Goal: Information Seeking & Learning: Understand process/instructions

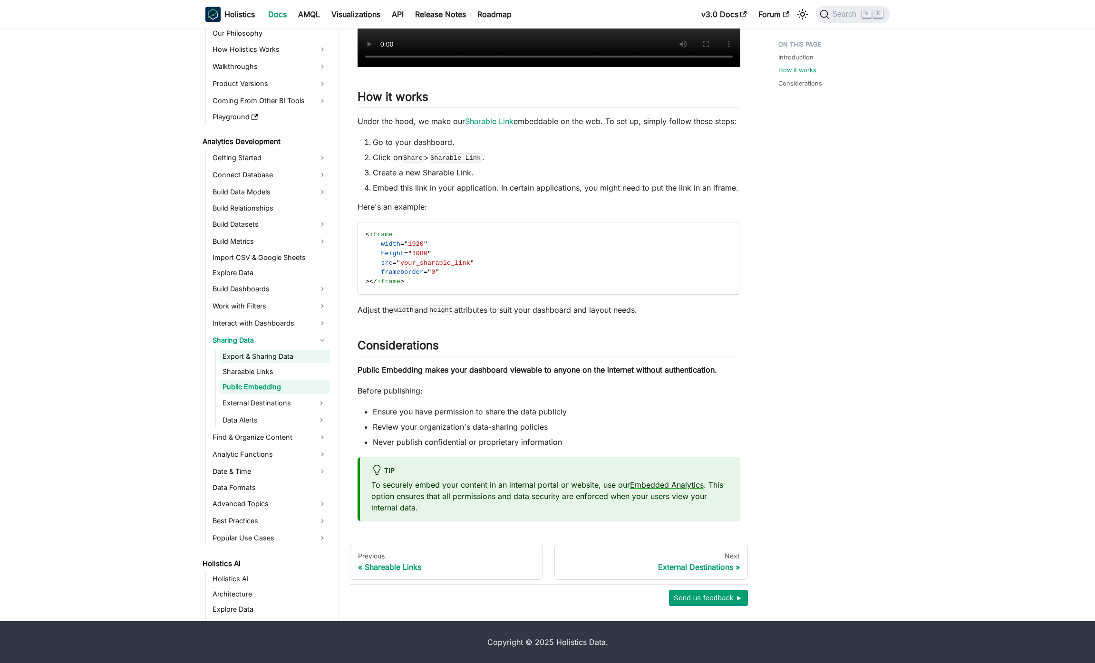
click at [285, 354] on link "Export & Sharing Data" at bounding box center [275, 356] width 110 height 13
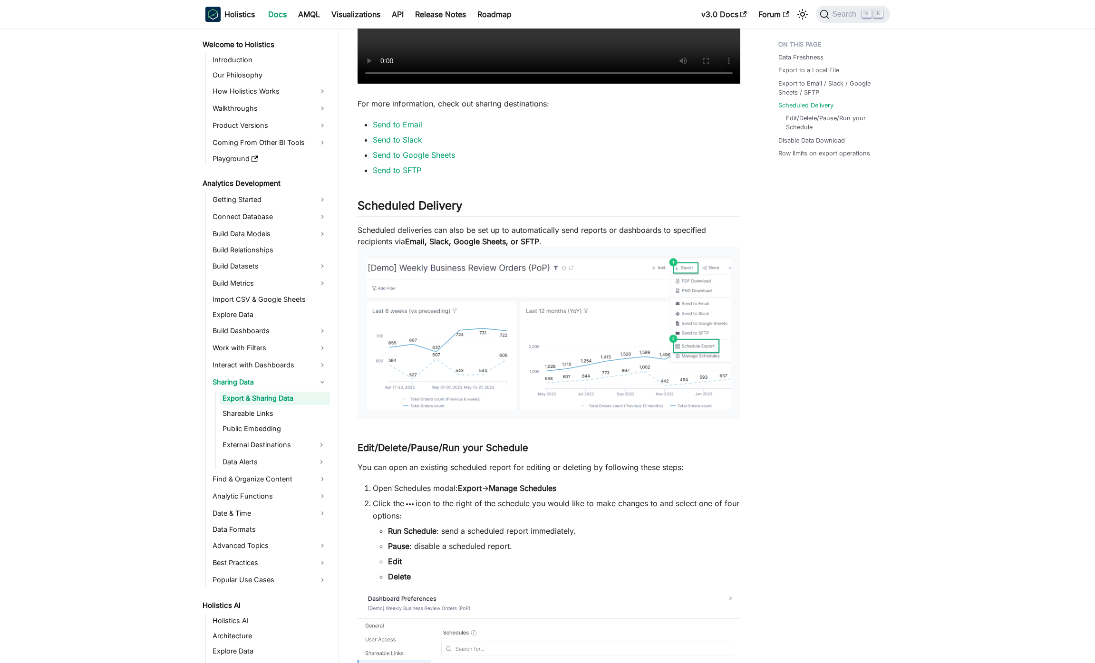
scroll to position [1348, 0]
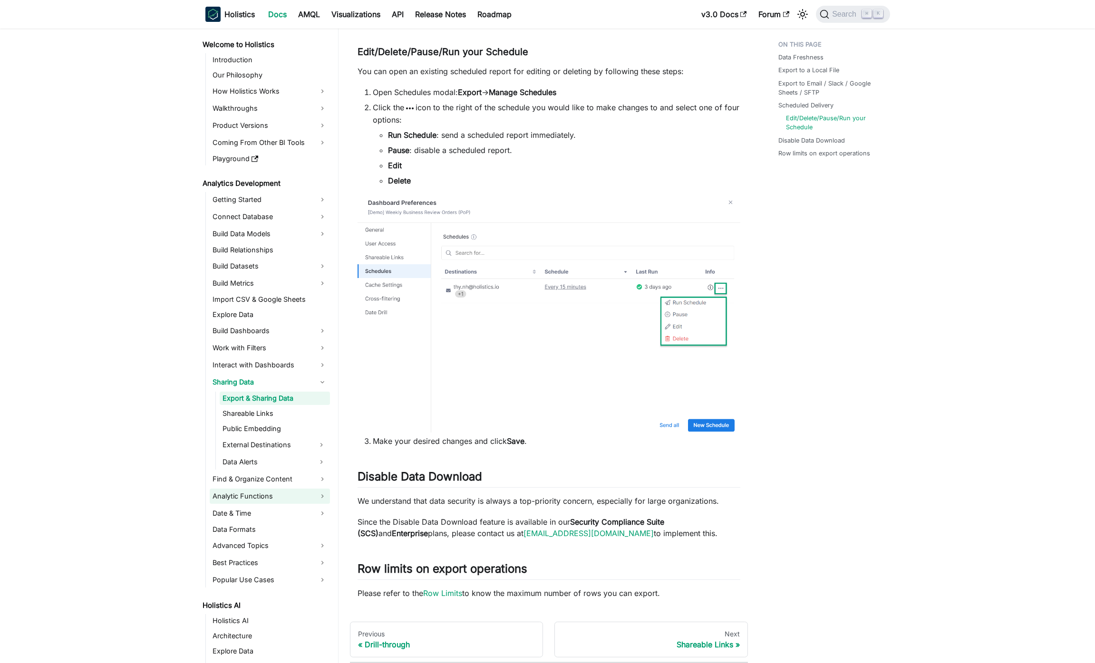
scroll to position [402, 0]
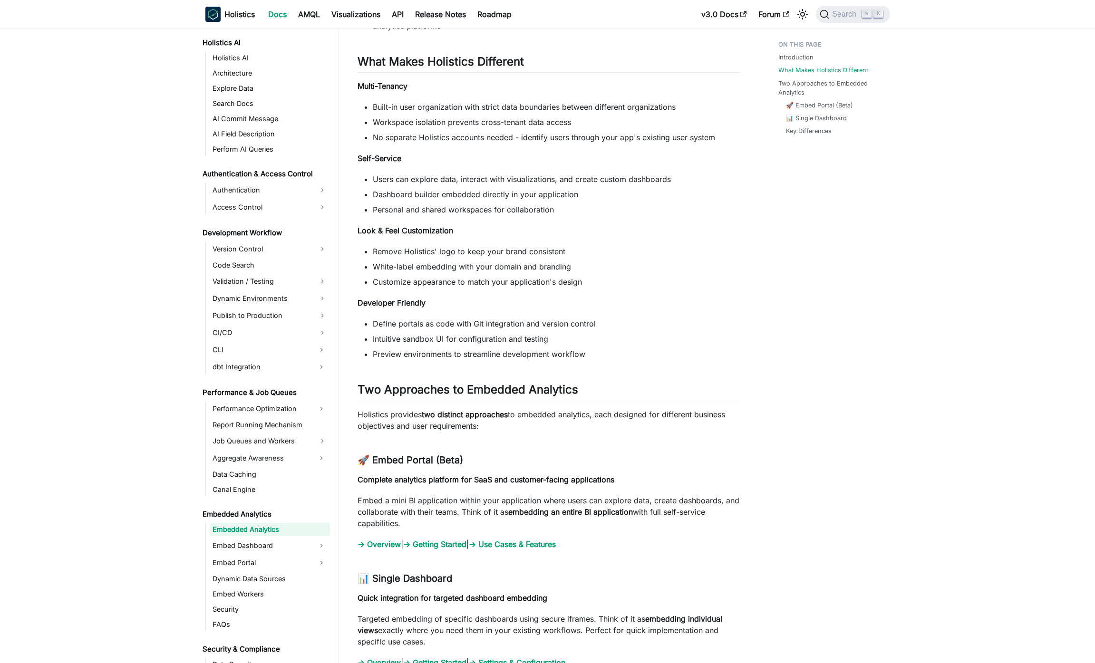
scroll to position [871, 0]
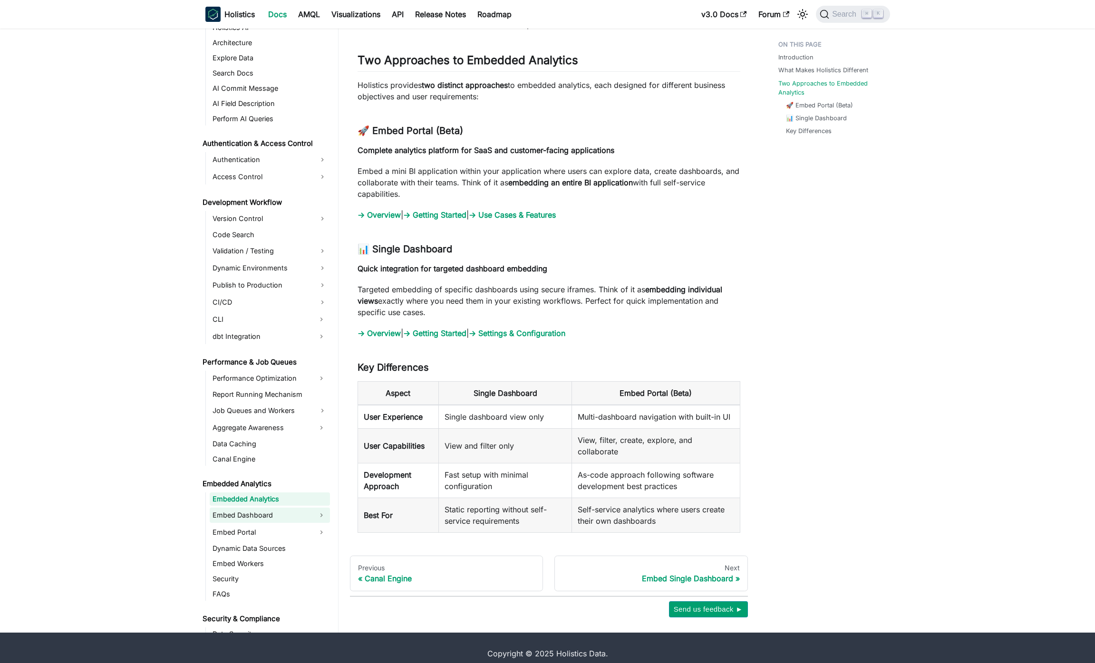
click at [248, 508] on link "Embed Dashboard" at bounding box center [261, 515] width 103 height 15
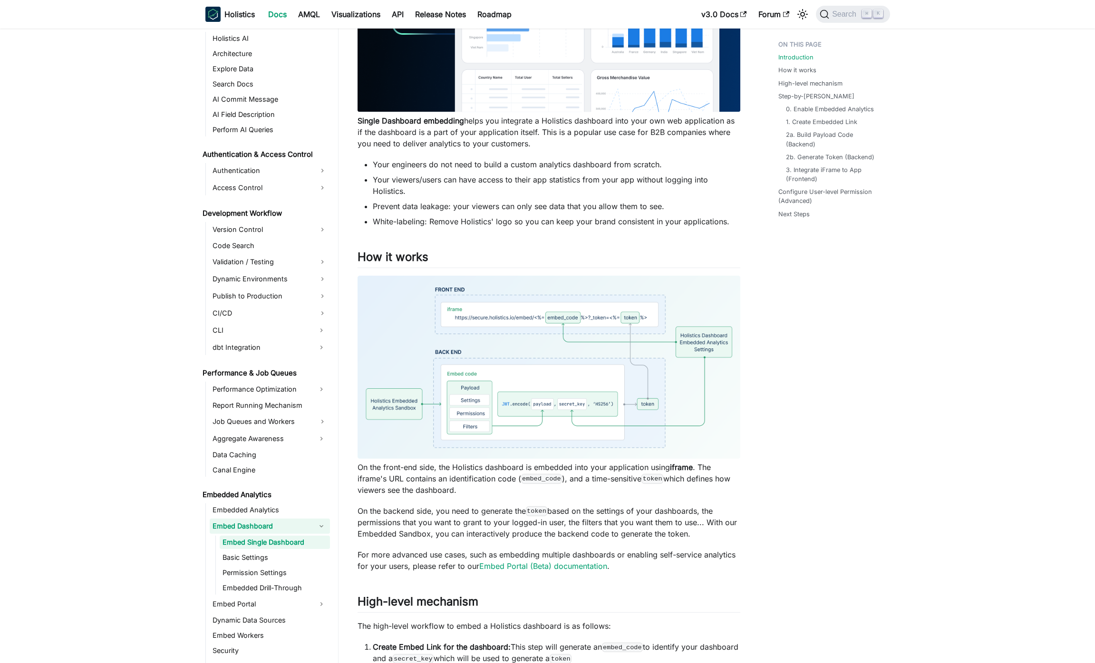
scroll to position [241, 0]
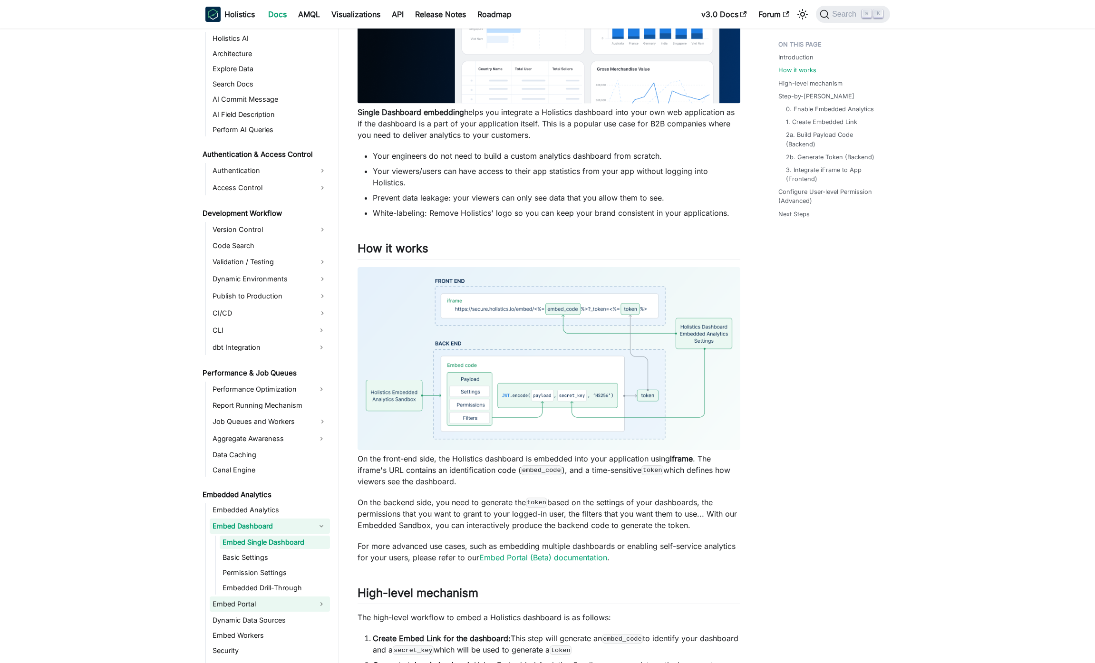
click at [268, 600] on link "Embed Portal" at bounding box center [261, 604] width 103 height 15
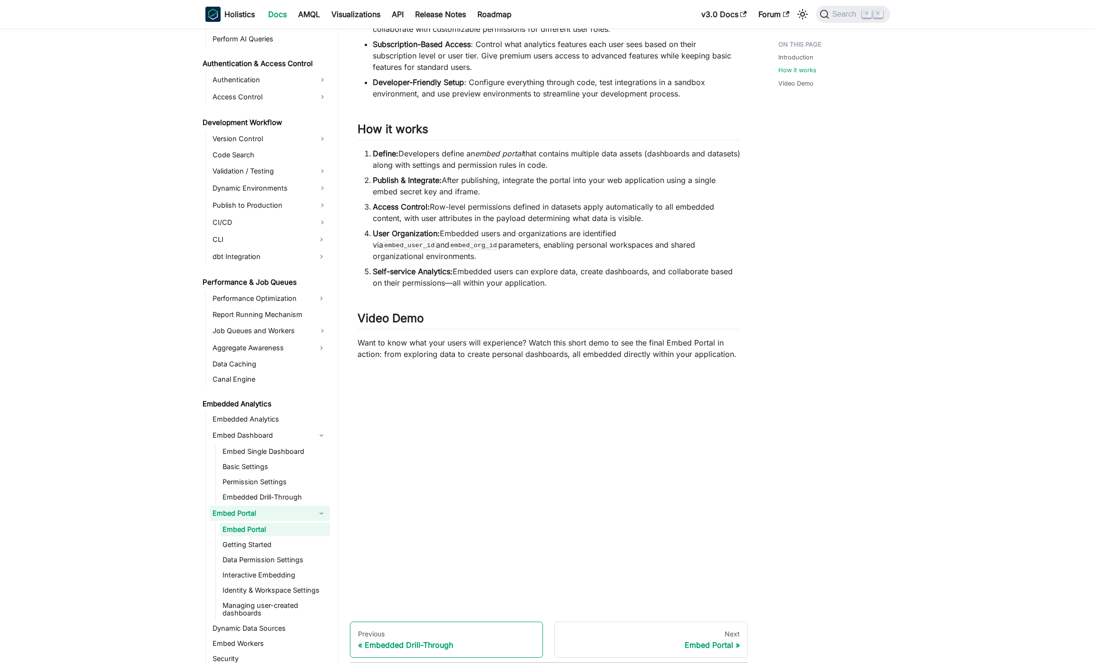
scroll to position [372, 0]
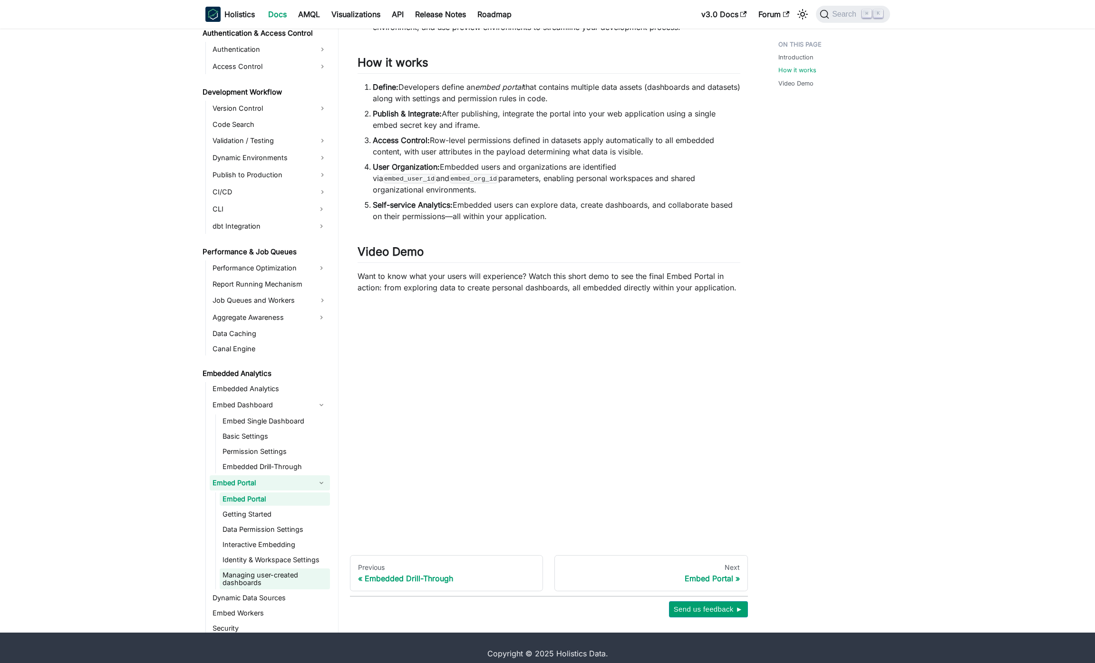
click at [299, 569] on link "Managing user-created dashboards" at bounding box center [275, 579] width 110 height 21
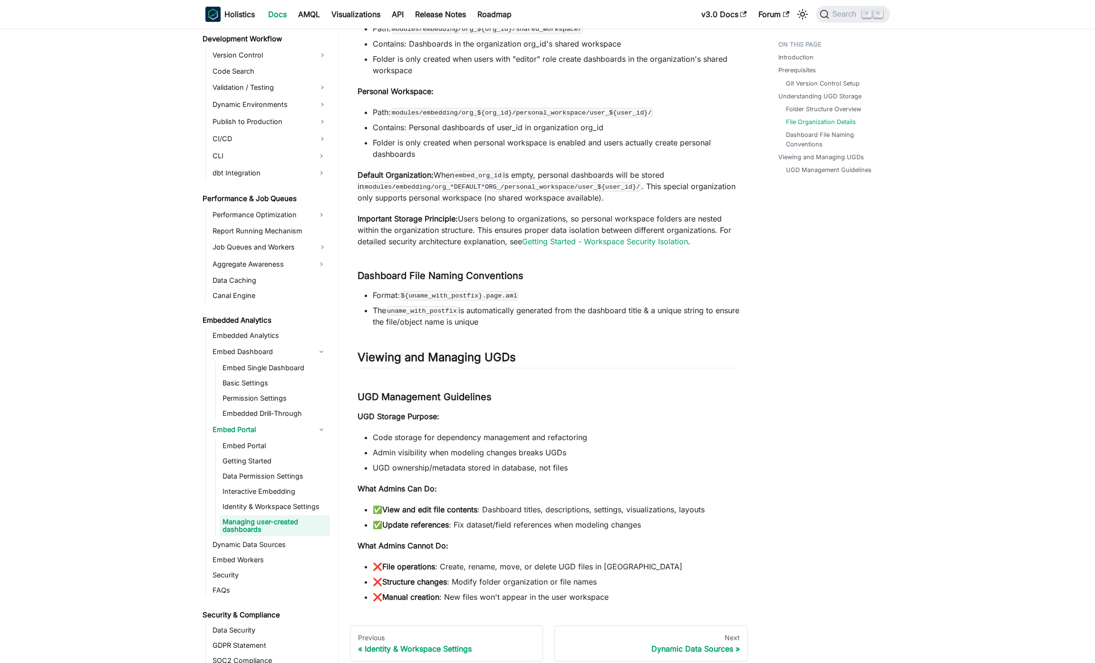
scroll to position [705, 0]
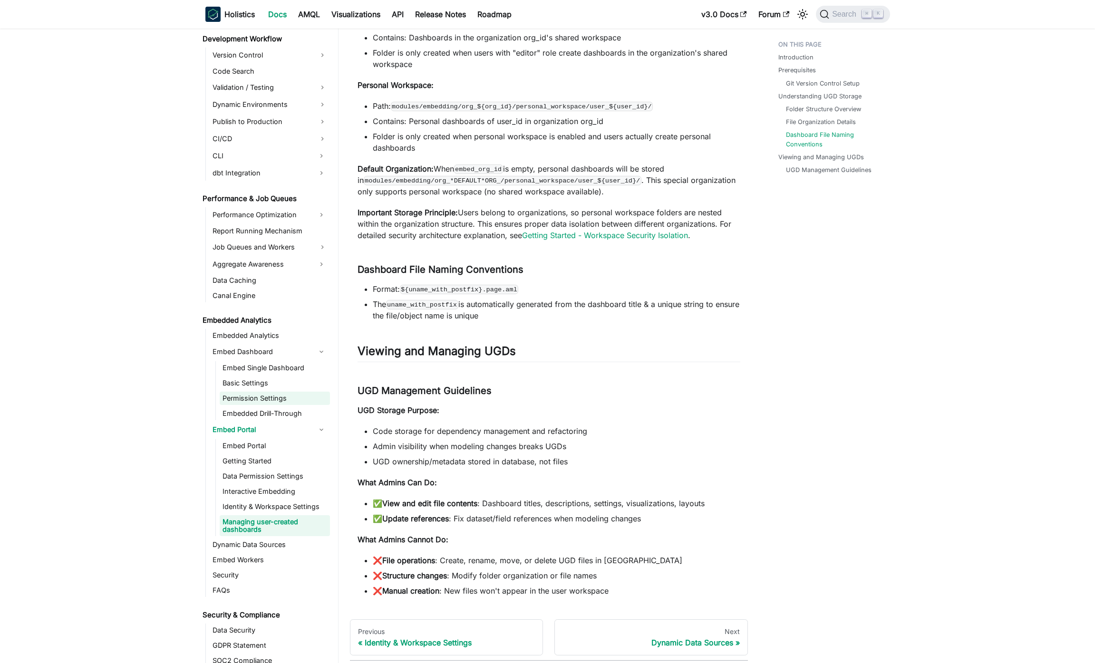
click at [250, 397] on link "Permission Settings" at bounding box center [275, 398] width 110 height 13
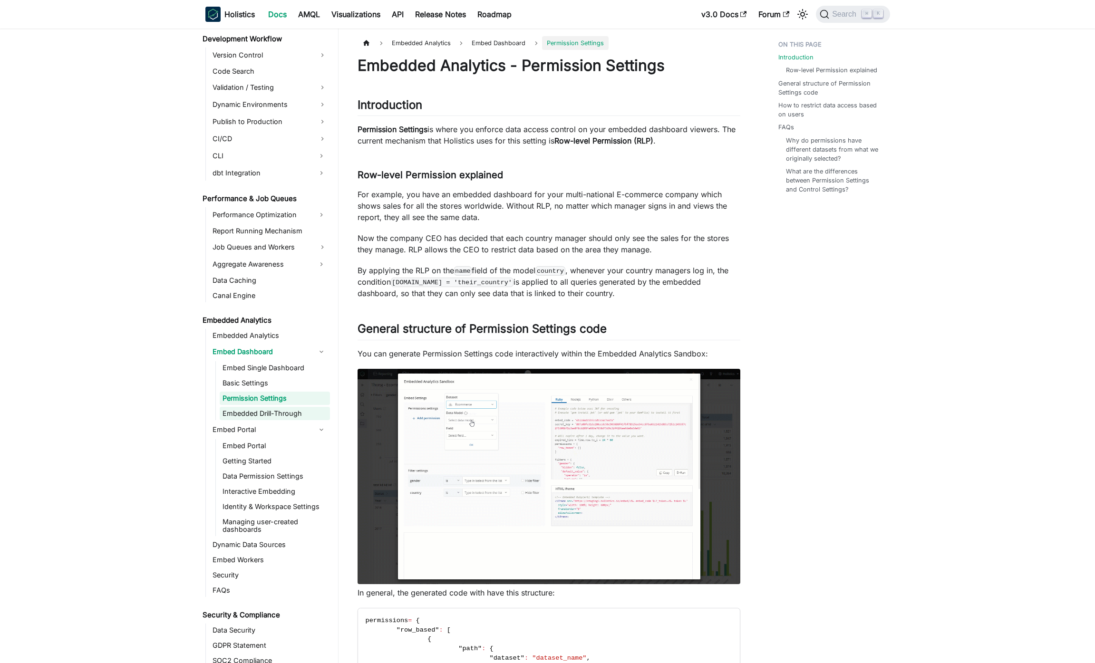
click at [257, 415] on link "Embedded Drill-Through" at bounding box center [275, 413] width 110 height 13
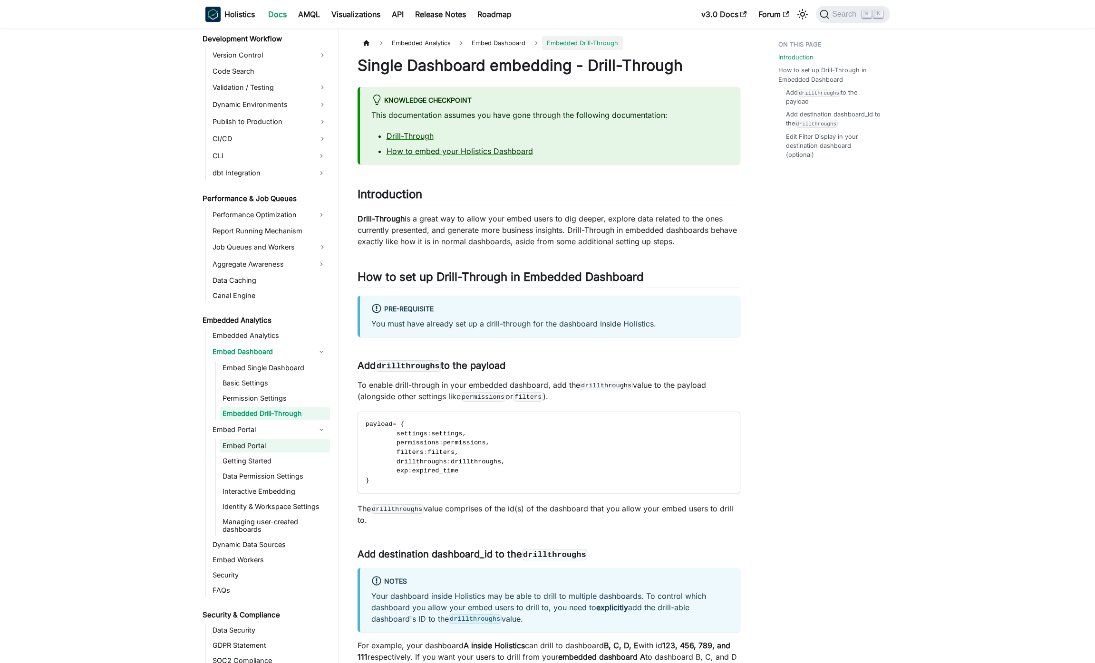
click at [266, 452] on link "Embed Portal" at bounding box center [275, 445] width 110 height 13
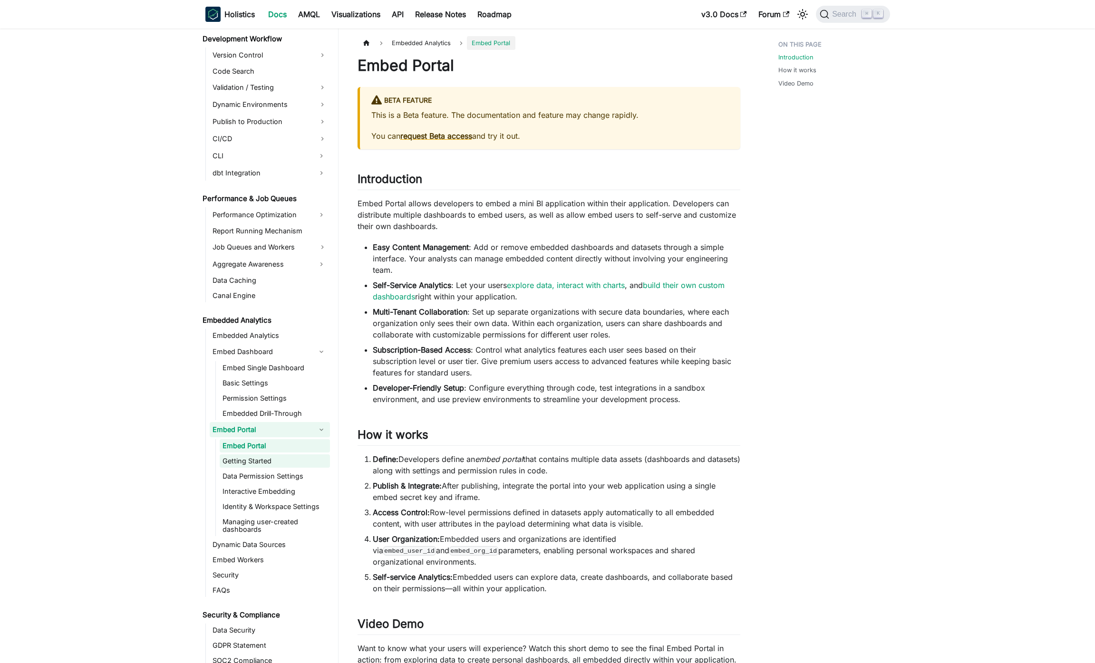
click at [266, 460] on link "Getting Started" at bounding box center [275, 461] width 110 height 13
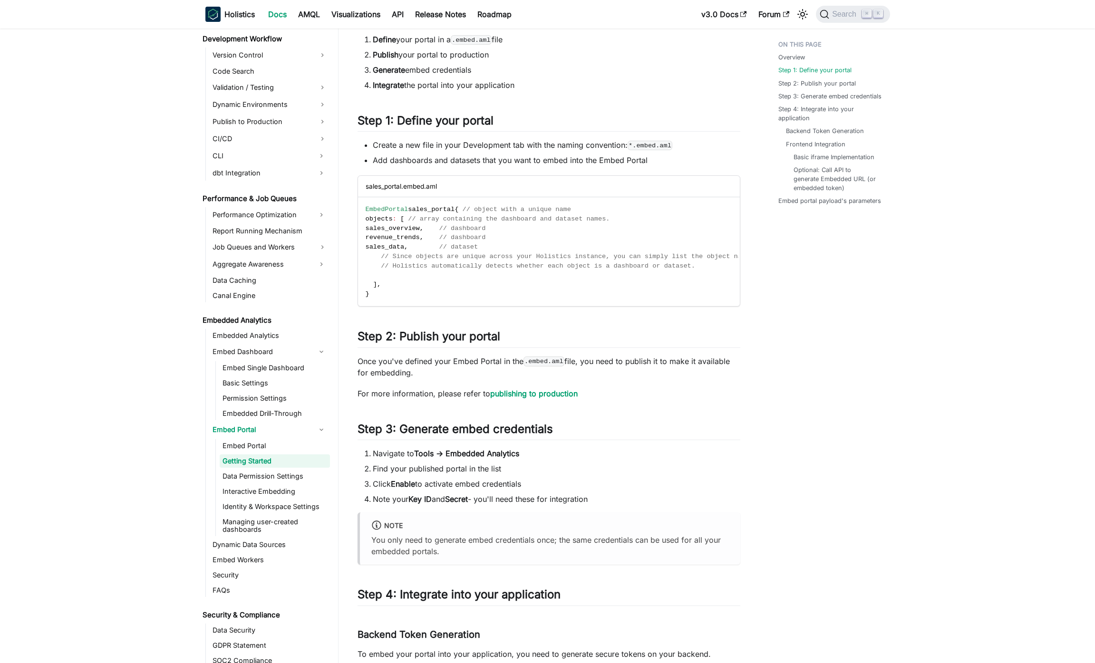
scroll to position [274, 0]
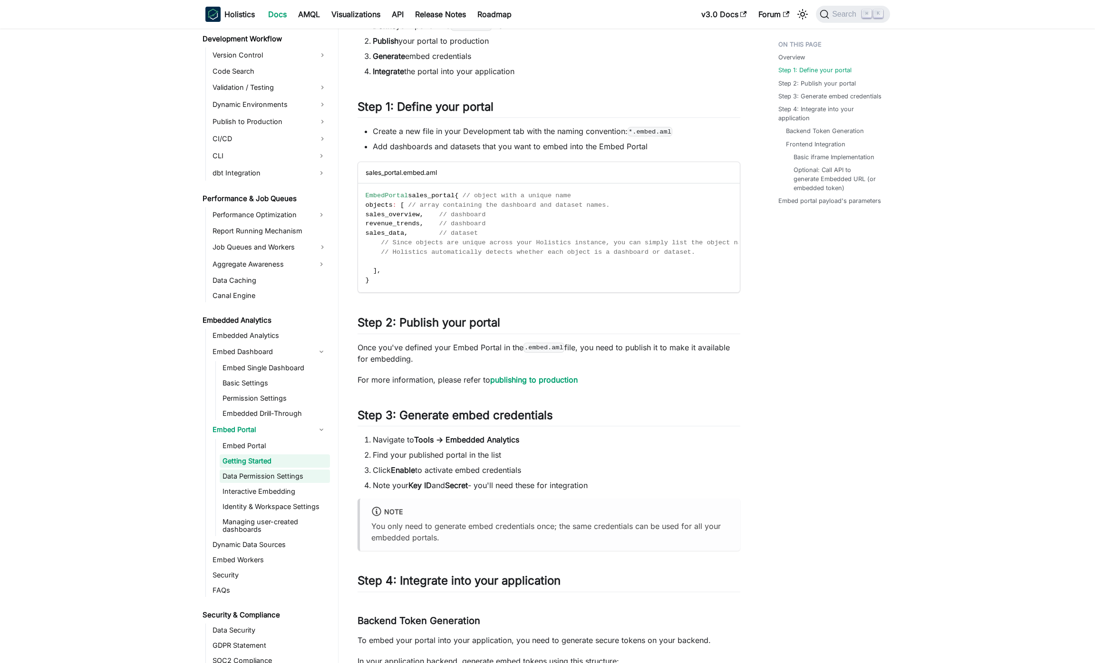
click at [255, 471] on link "Data Permission Settings" at bounding box center [275, 476] width 110 height 13
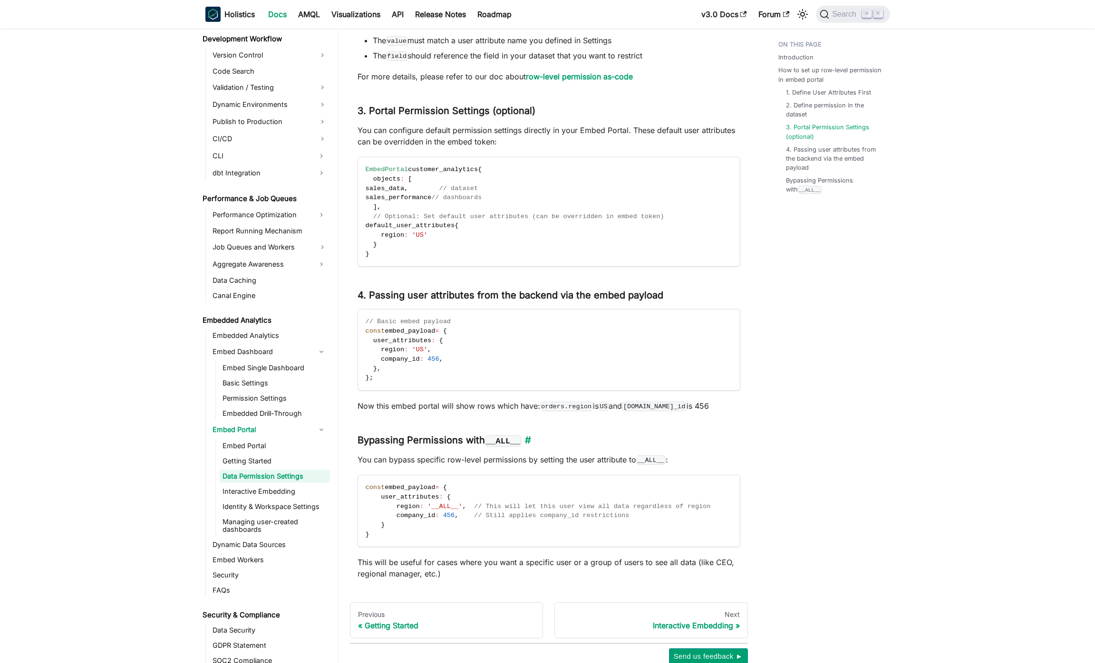
scroll to position [1065, 0]
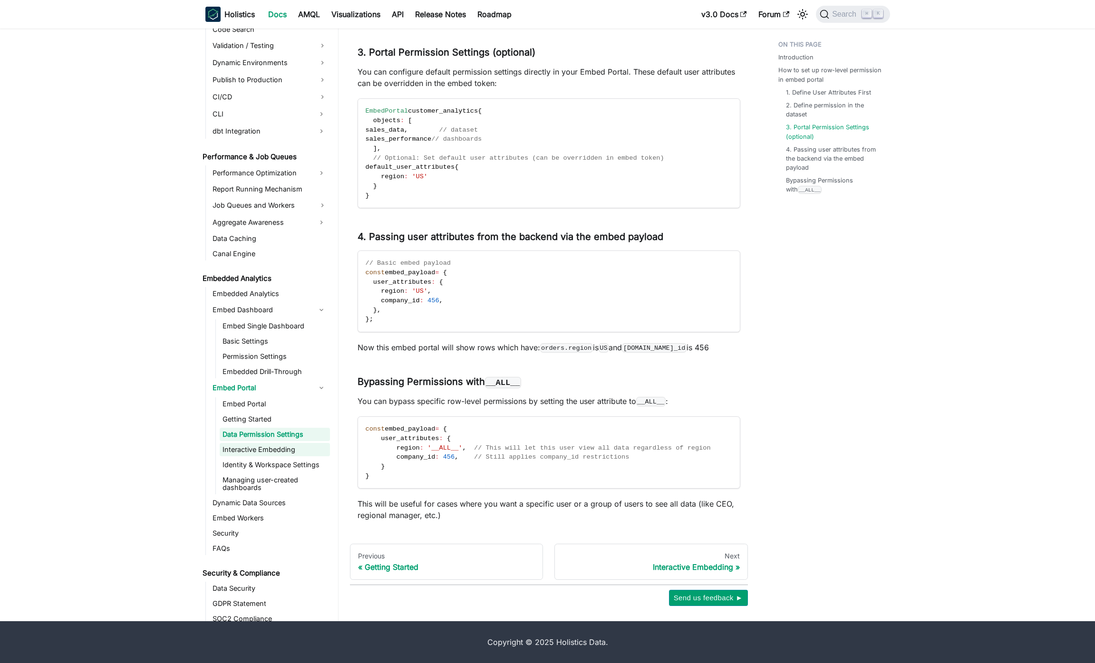
click at [291, 450] on link "Interactive Embedding" at bounding box center [275, 449] width 110 height 13
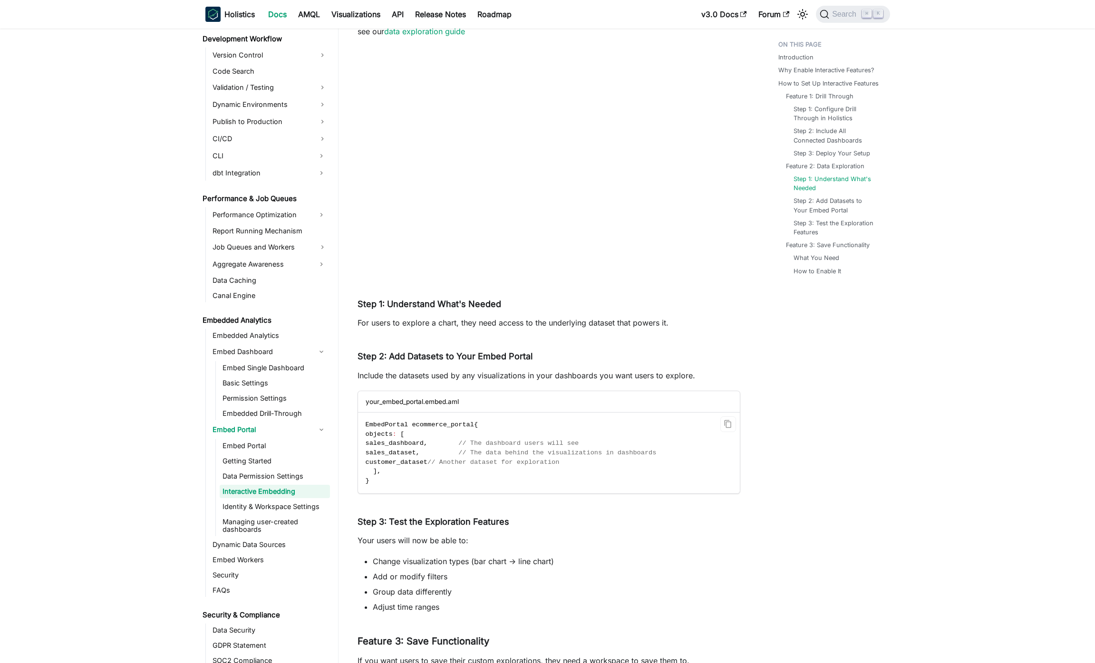
scroll to position [1550, 0]
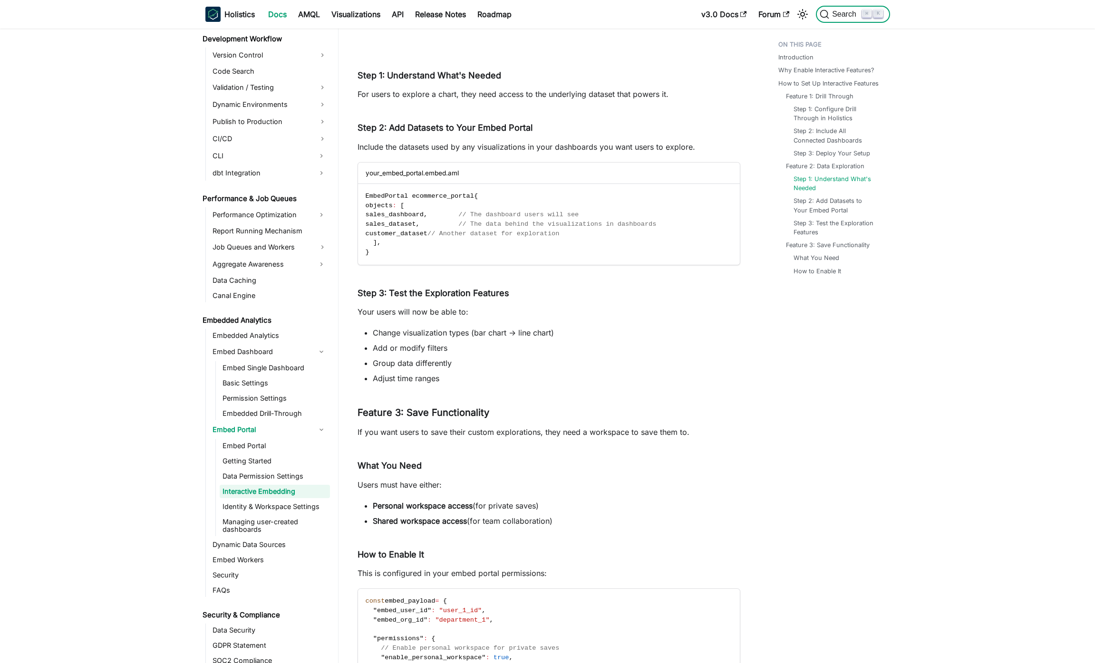
click at [835, 18] on span "Search" at bounding box center [845, 14] width 33 height 9
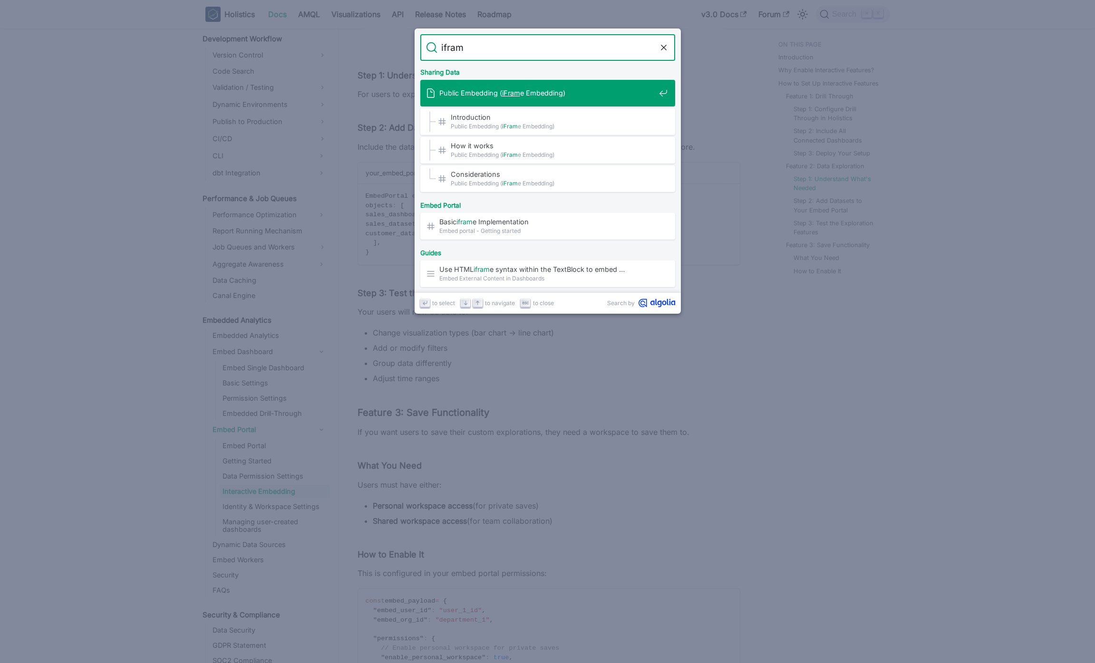
type input "iframe"
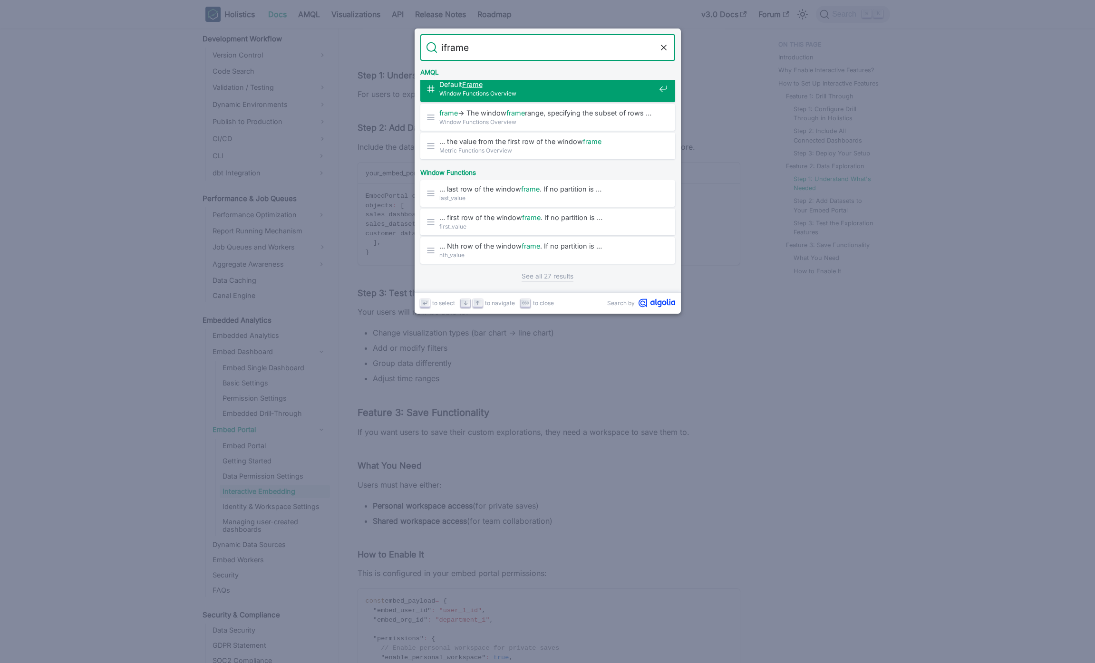
scroll to position [0, 0]
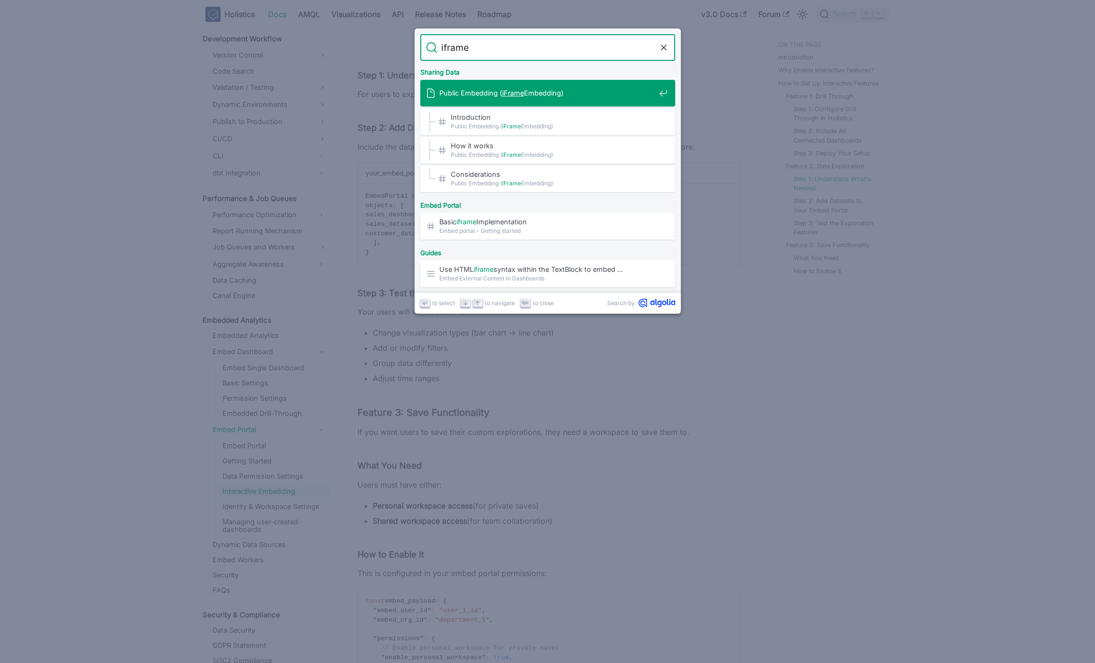
click at [581, 86] on div "Public Embedding ( iFrame Embedding)" at bounding box center [550, 93] width 249 height 27
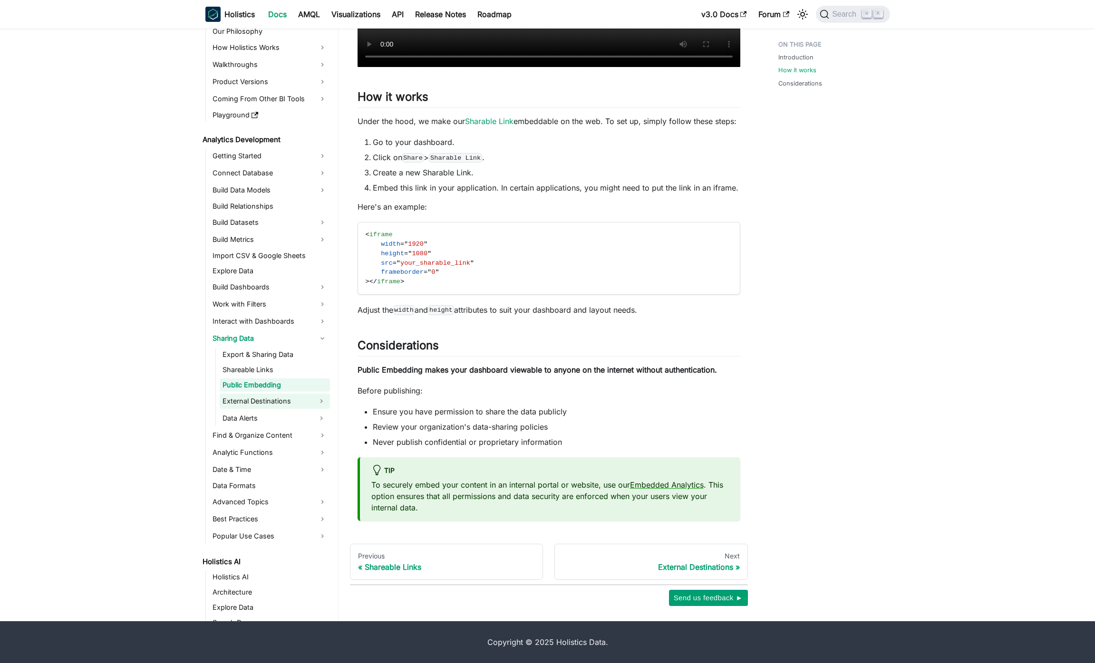
click at [307, 400] on link "External Destinations" at bounding box center [266, 401] width 93 height 15
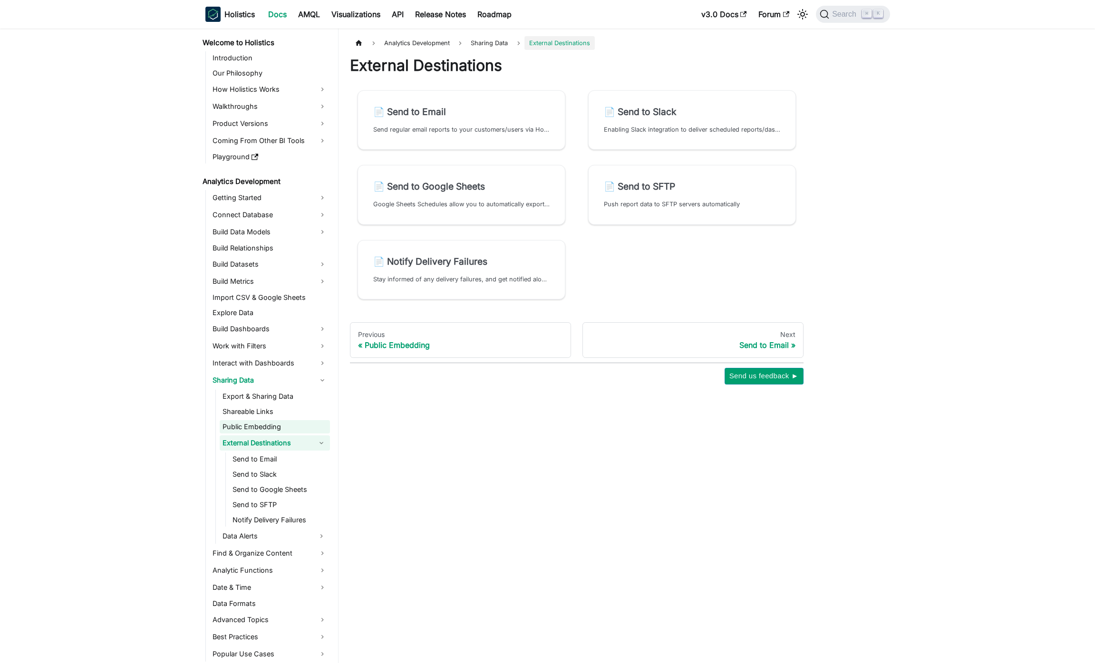
click at [299, 424] on link "Public Embedding" at bounding box center [275, 426] width 110 height 13
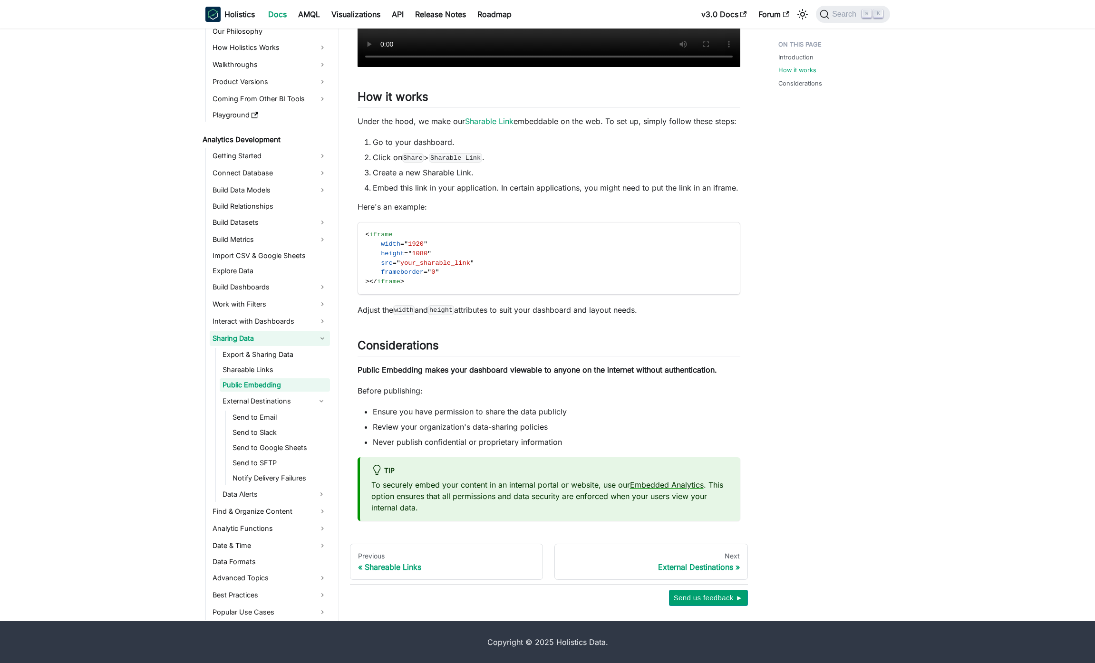
click at [281, 342] on link "Sharing Data" at bounding box center [270, 338] width 120 height 15
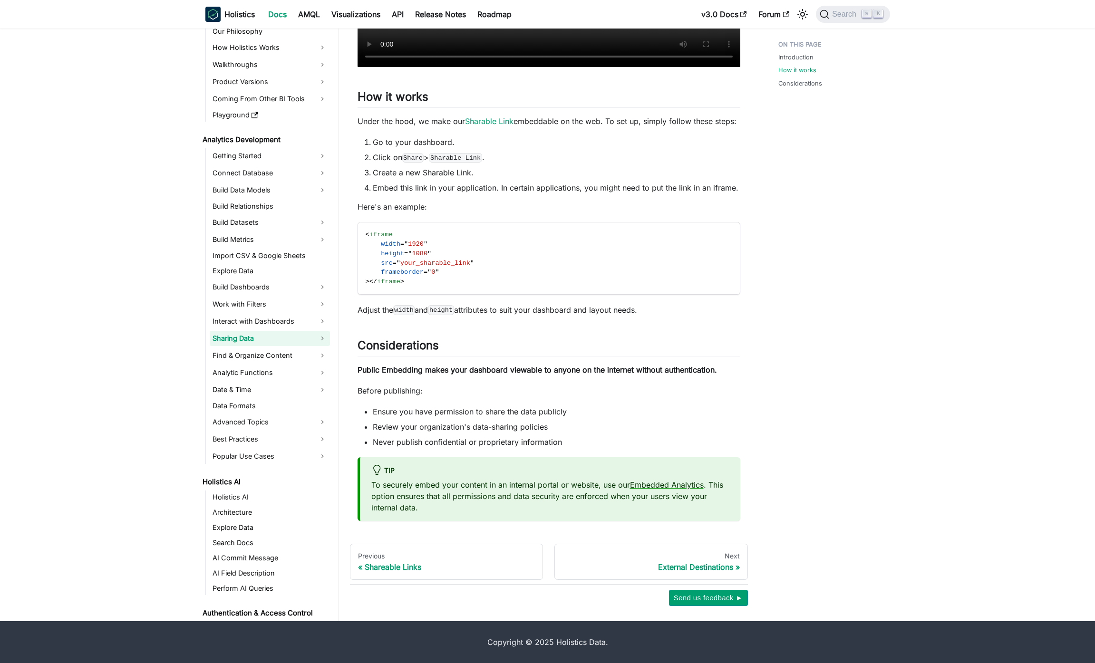
click at [310, 339] on link "Sharing Data" at bounding box center [270, 338] width 120 height 15
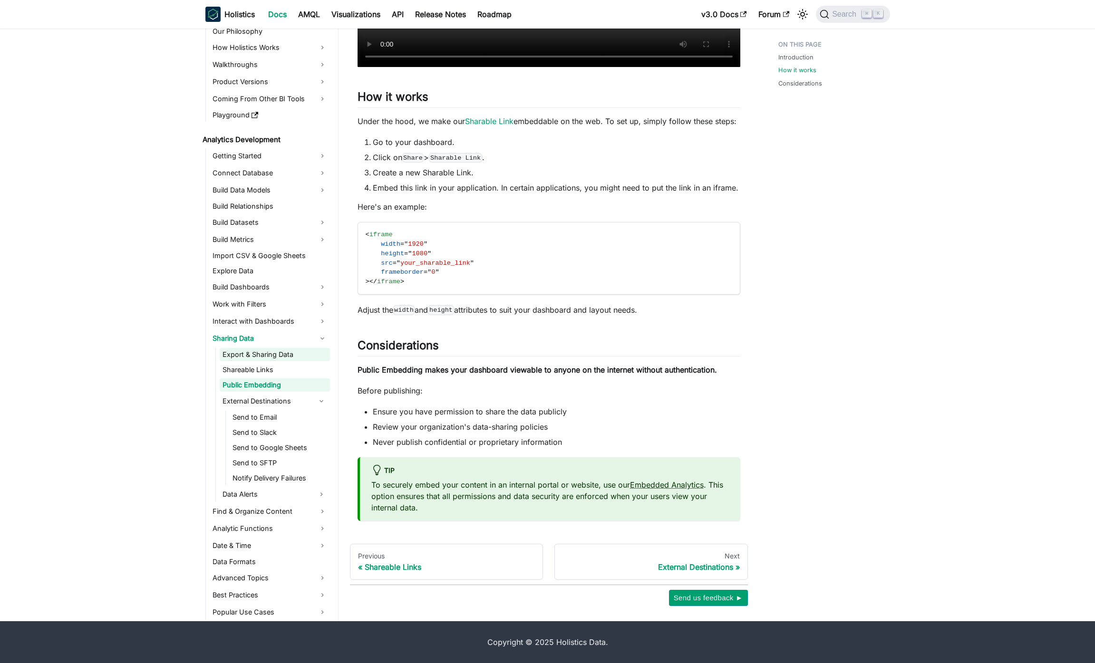
click at [307, 360] on link "Export & Sharing Data" at bounding box center [275, 354] width 110 height 13
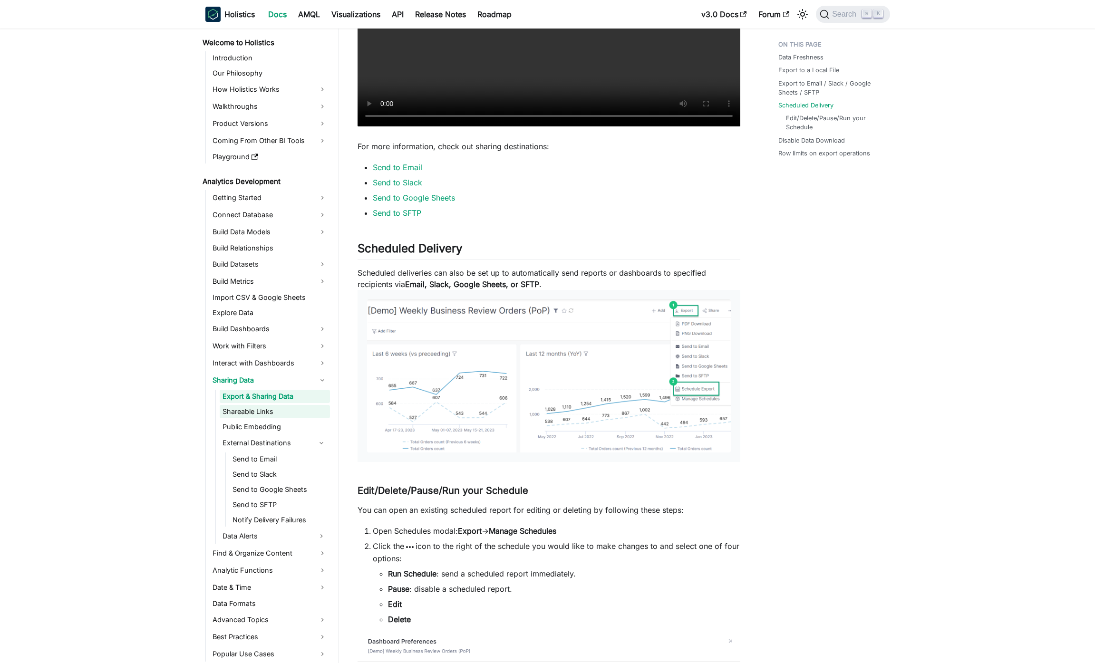
click at [307, 416] on link "Shareable Links" at bounding box center [275, 411] width 110 height 13
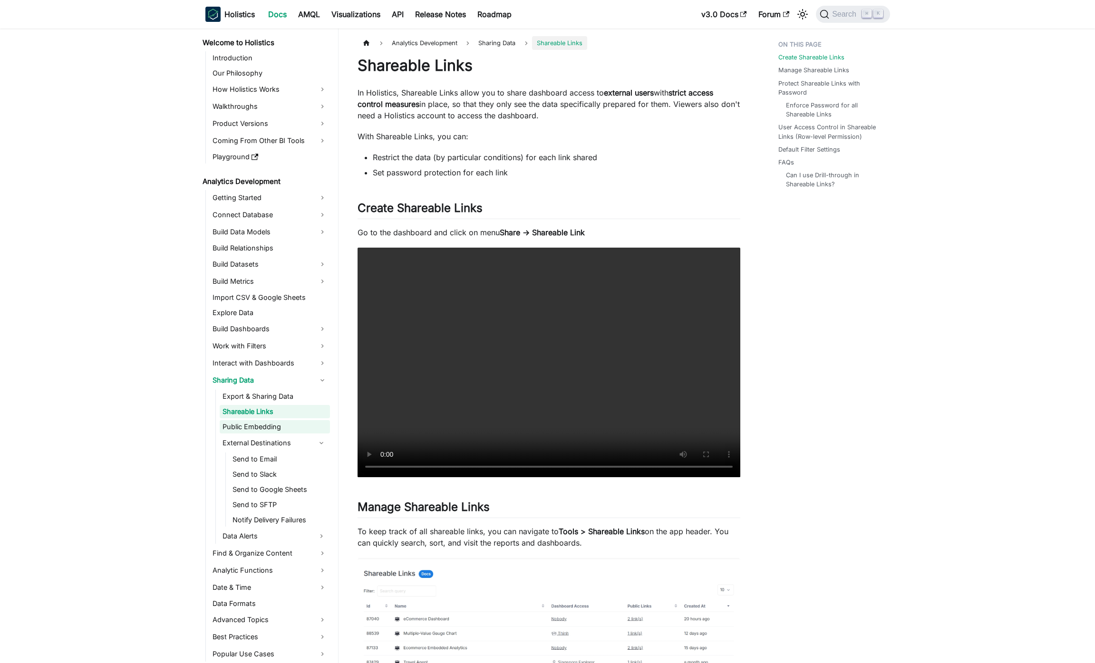
click at [302, 425] on link "Public Embedding" at bounding box center [275, 426] width 110 height 13
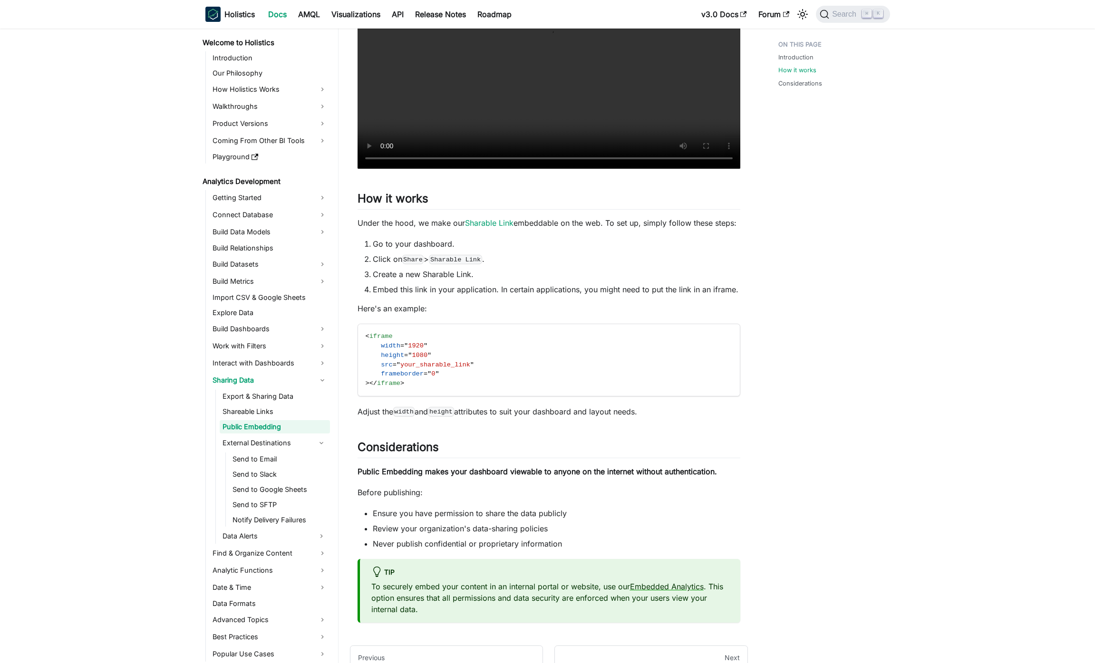
scroll to position [402, 0]
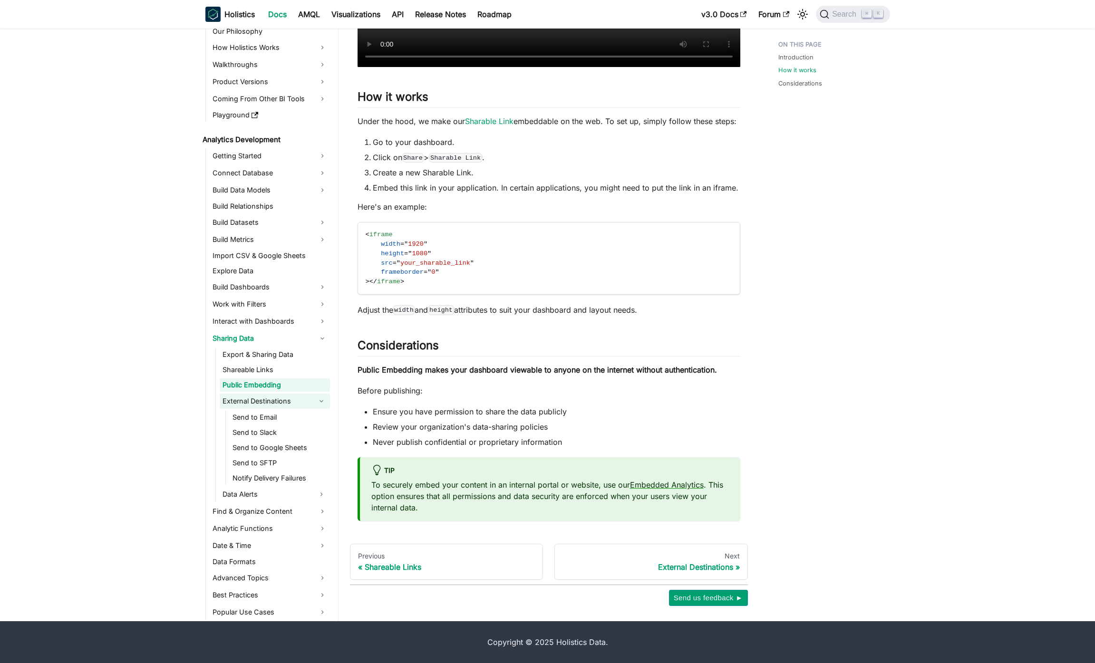
click at [309, 403] on link "External Destinations" at bounding box center [266, 401] width 93 height 15
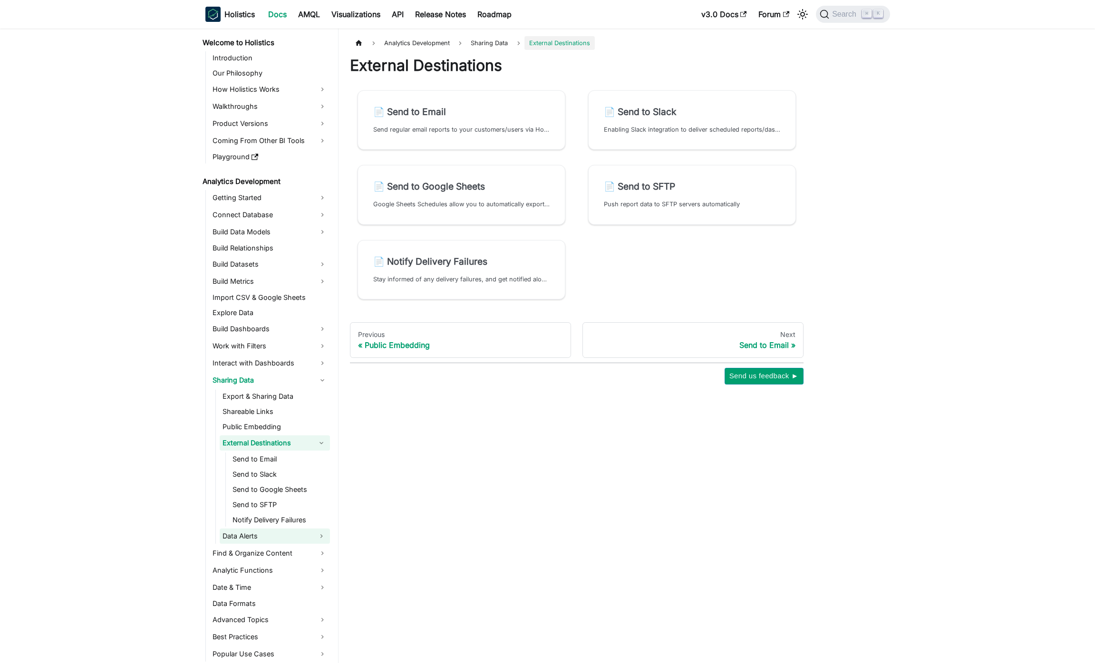
click at [313, 532] on link "Data Alerts" at bounding box center [266, 536] width 93 height 15
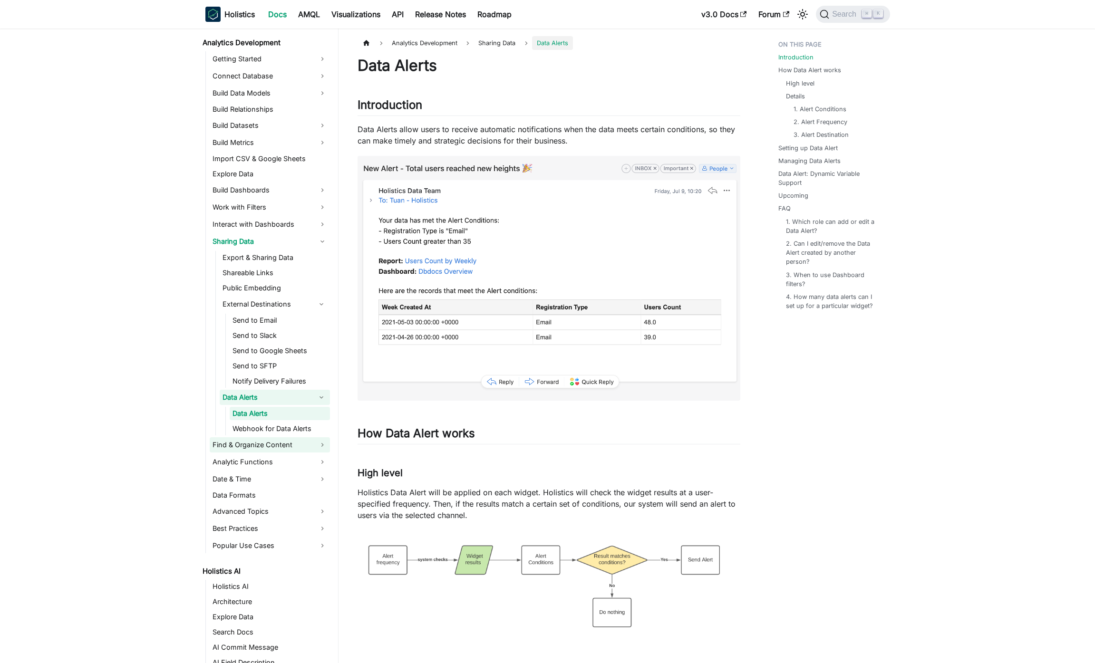
click at [294, 452] on link "Find & Organize Content" at bounding box center [270, 444] width 120 height 15
click at [286, 466] on link "Analytic Functions" at bounding box center [270, 462] width 120 height 15
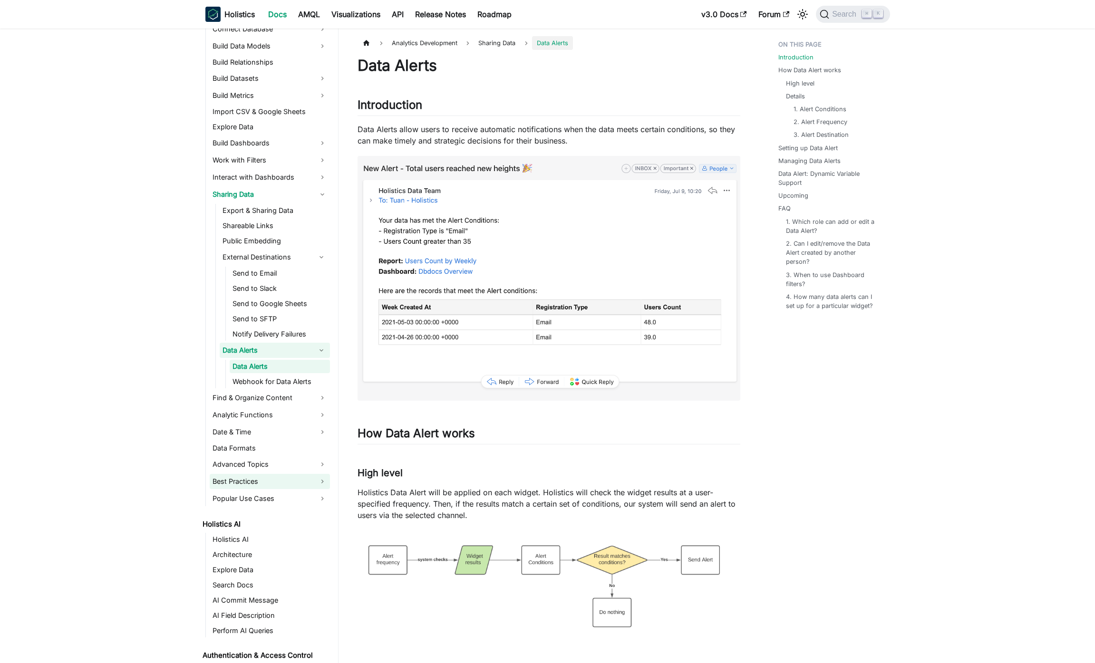
scroll to position [259, 0]
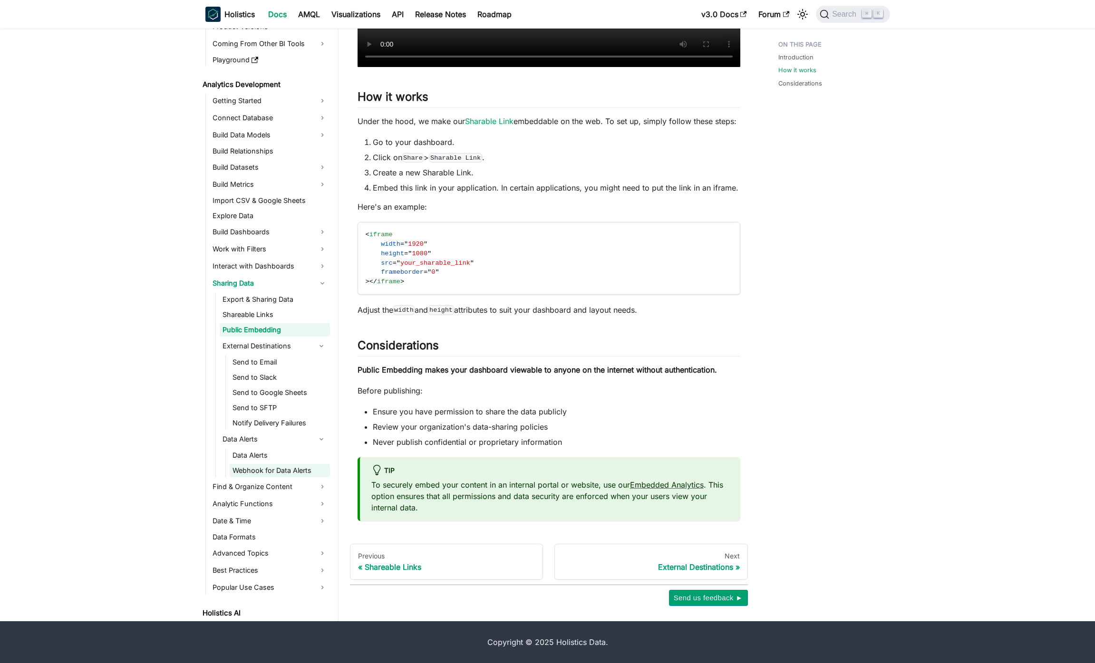
scroll to position [45, 0]
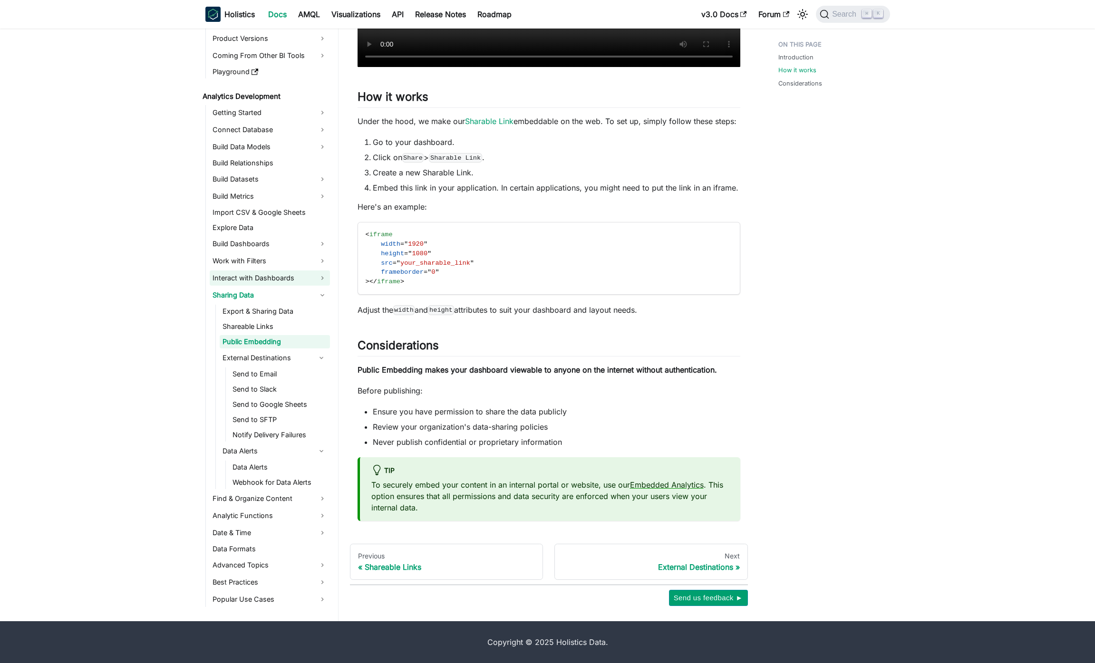
click at [288, 276] on link "Interact with Dashboards" at bounding box center [270, 278] width 120 height 15
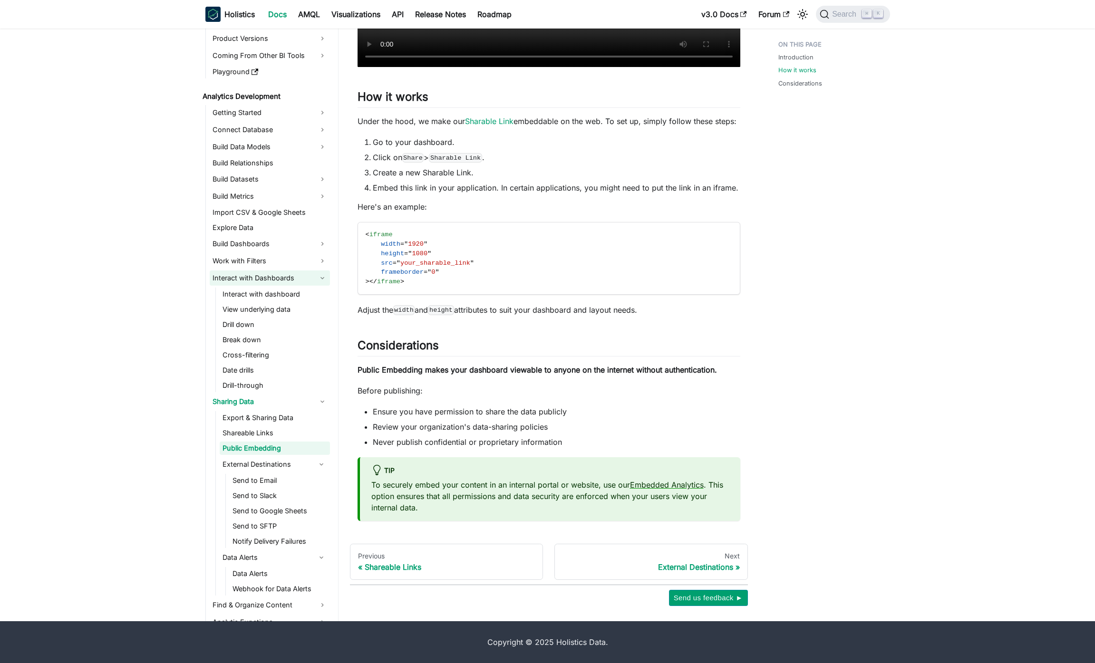
click at [288, 276] on link "Interact with Dashboards" at bounding box center [270, 278] width 120 height 15
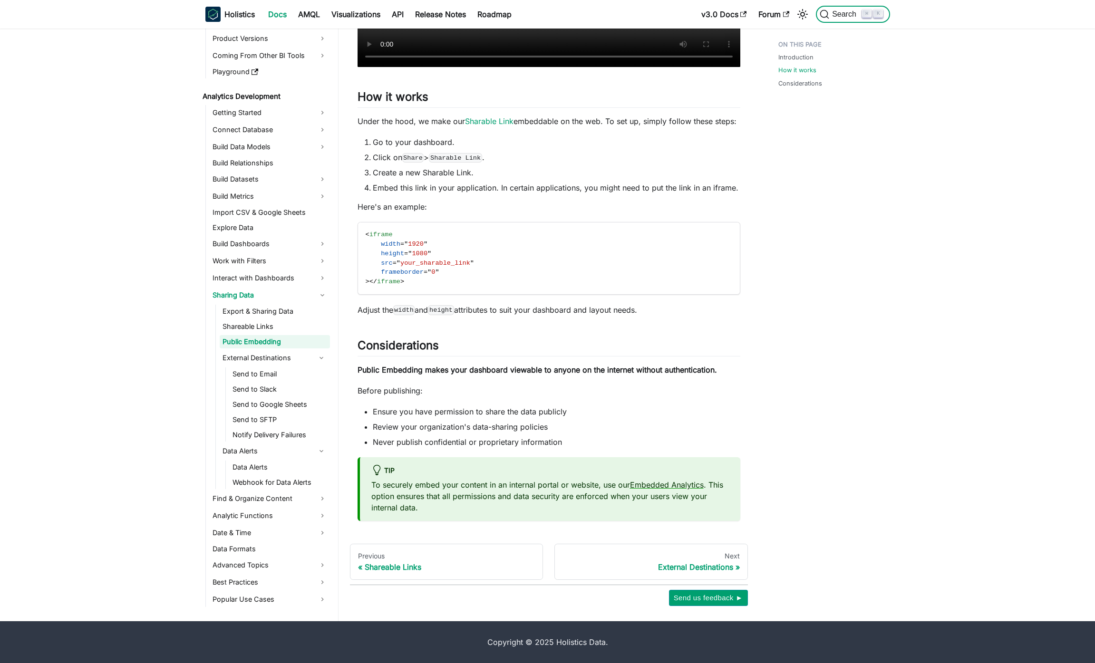
click at [842, 14] on span "Search" at bounding box center [845, 14] width 33 height 9
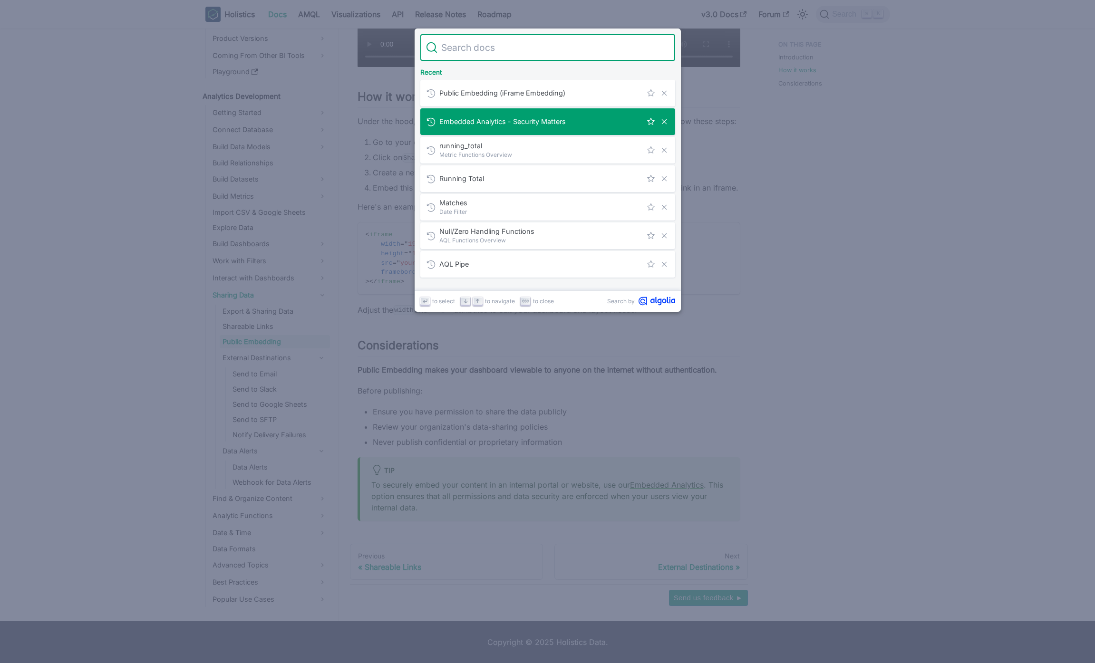
click at [577, 114] on div "Embedded Analytics - Security Matters" at bounding box center [550, 121] width 249 height 27
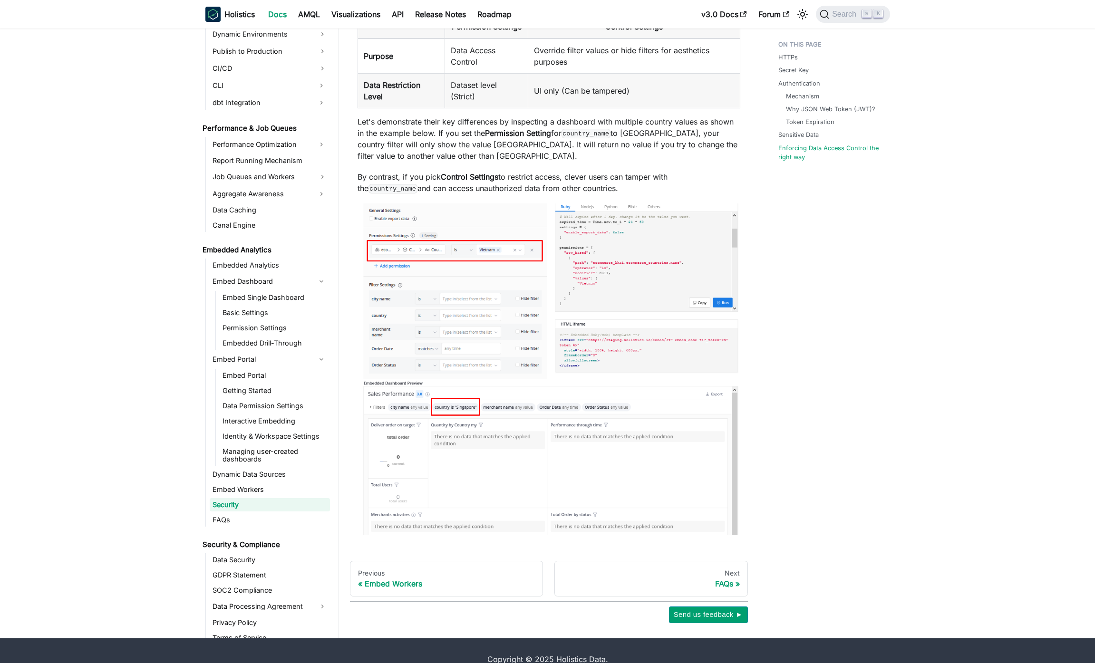
scroll to position [907, 0]
click at [283, 489] on link "Embed Workers" at bounding box center [270, 491] width 120 height 13
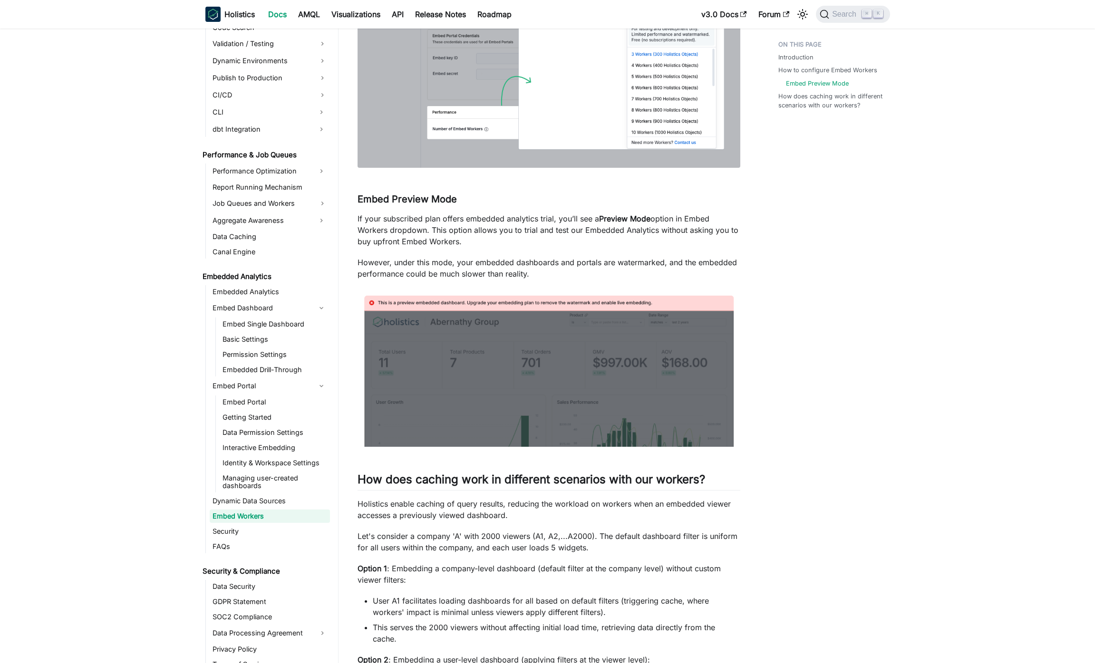
scroll to position [815, 0]
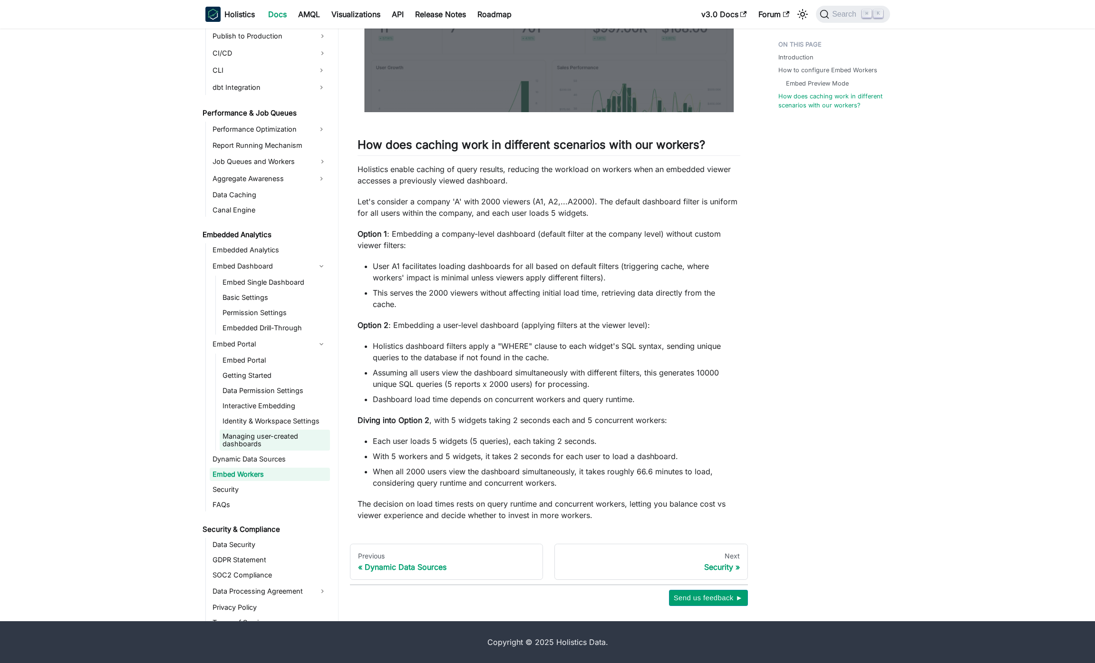
click at [260, 448] on link "Managing user-created dashboards" at bounding box center [275, 440] width 110 height 21
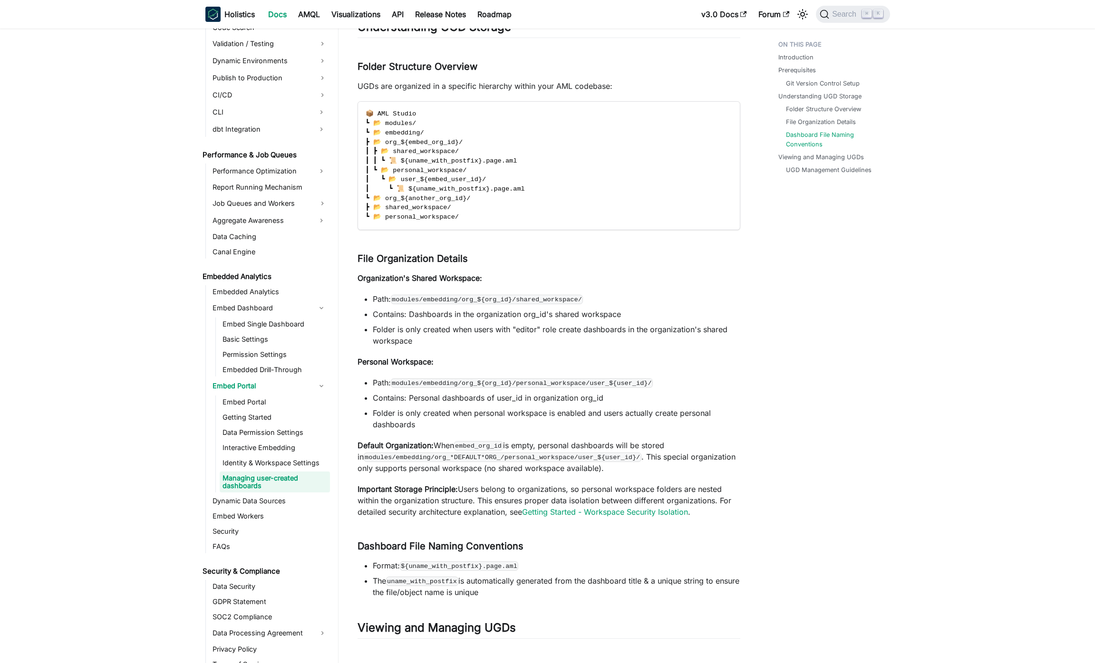
scroll to position [781, 0]
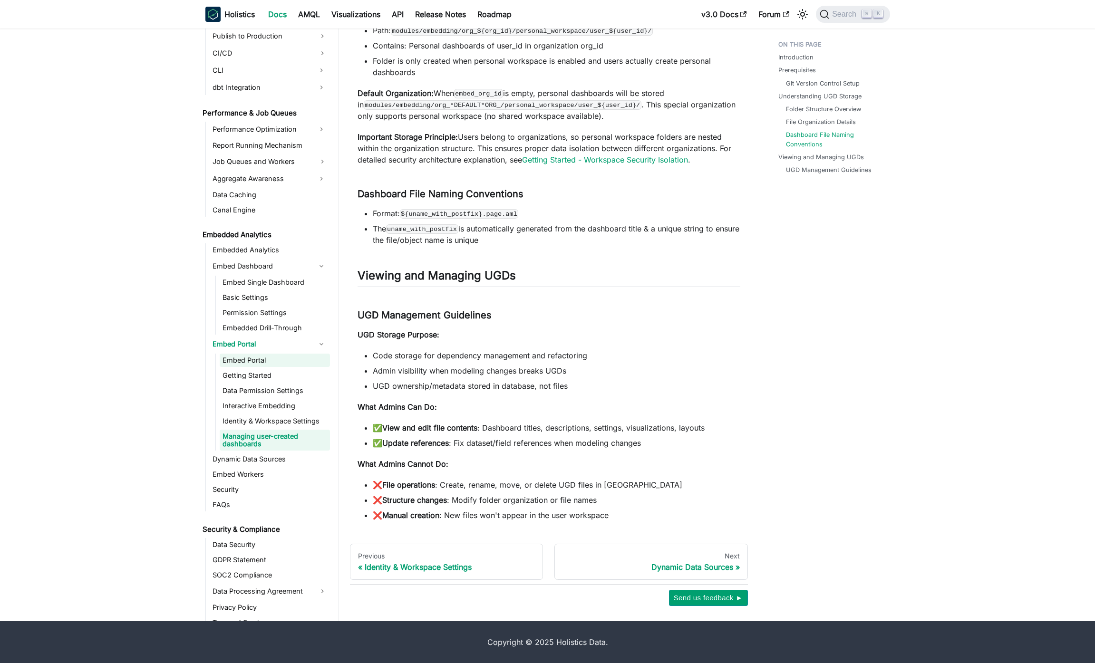
click at [281, 362] on link "Embed Portal" at bounding box center [275, 360] width 110 height 13
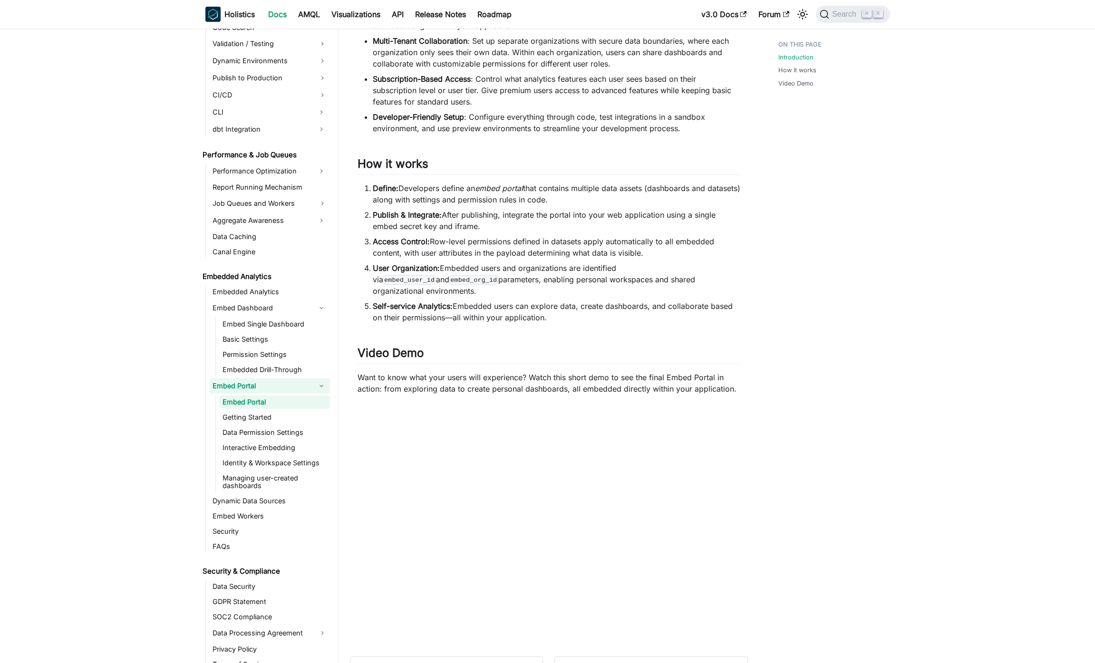
scroll to position [372, 0]
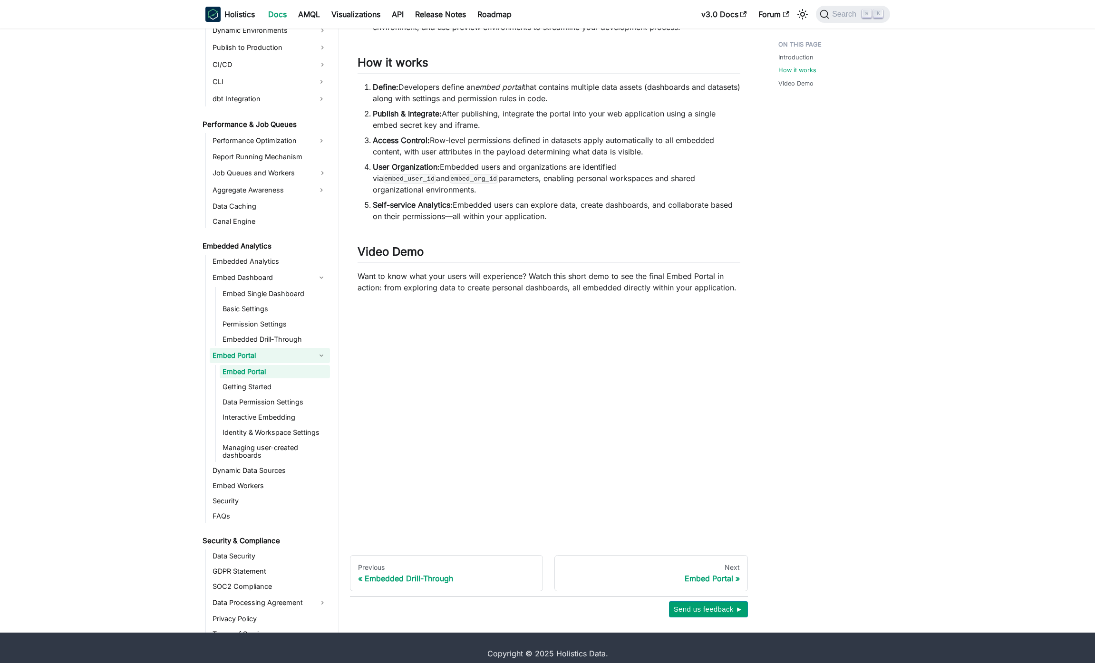
click at [286, 368] on ul "Embed Portal Getting Started Data Permission Settings Interactive Embedding Ide…" at bounding box center [272, 413] width 115 height 97
click at [289, 380] on link "Getting Started" at bounding box center [275, 386] width 110 height 13
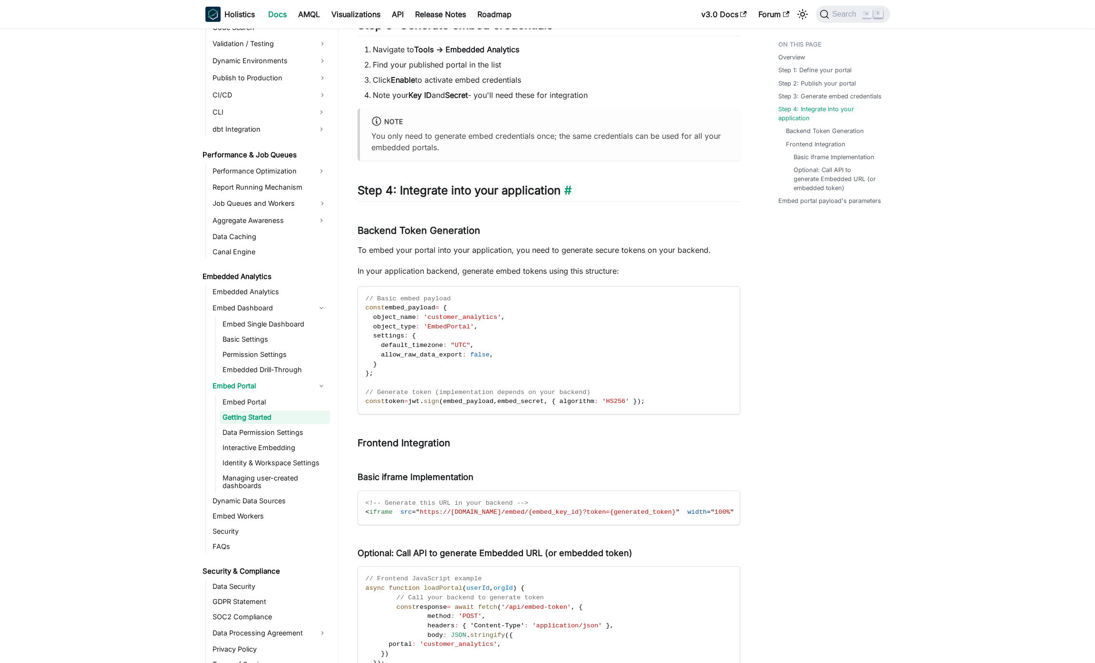
scroll to position [709, 0]
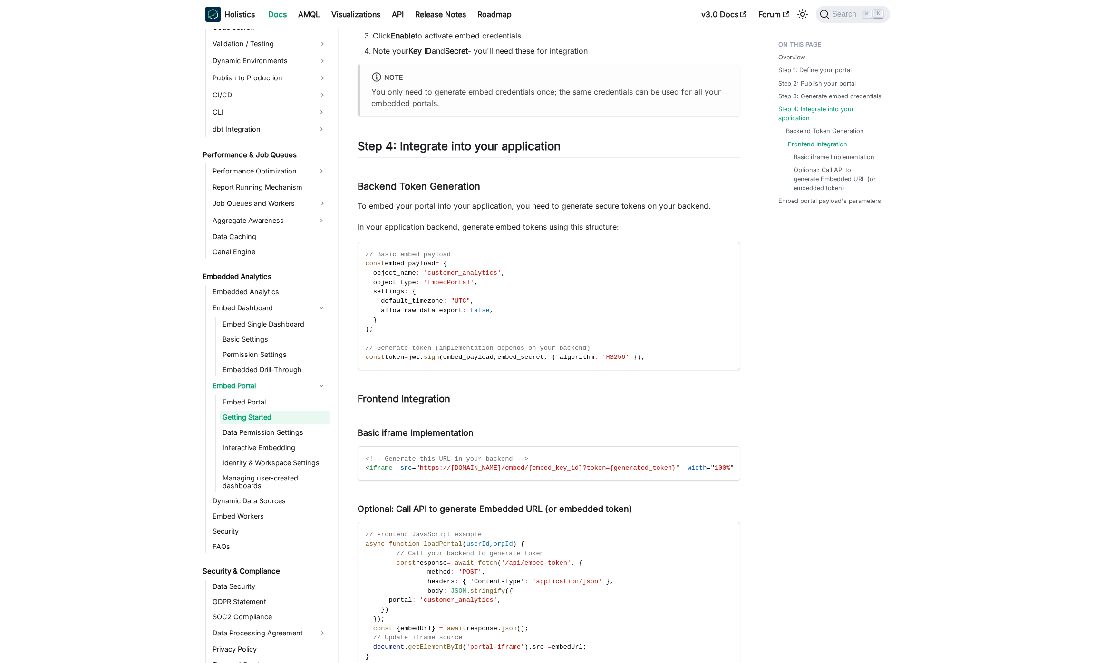
click at [819, 145] on link "Frontend Integration" at bounding box center [817, 144] width 59 height 9
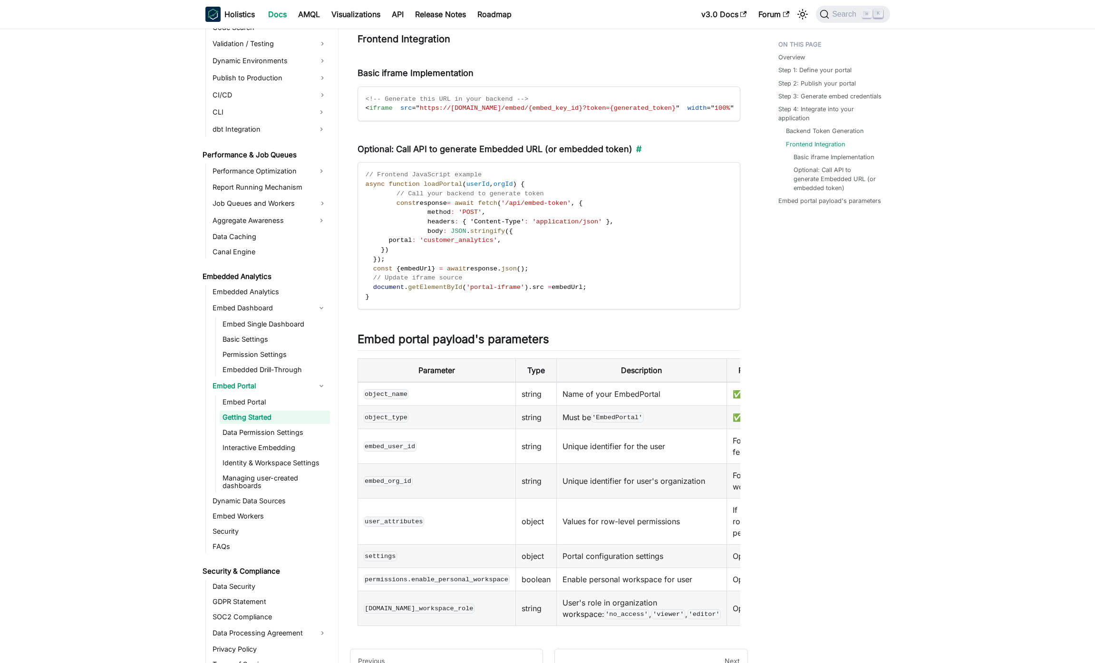
click at [396, 150] on h4 "Optional: Call API to generate Embedded URL (or embedded token) ​" at bounding box center [549, 149] width 383 height 11
click at [413, 192] on span "// Call your backend to generate token" at bounding box center [470, 193] width 147 height 7
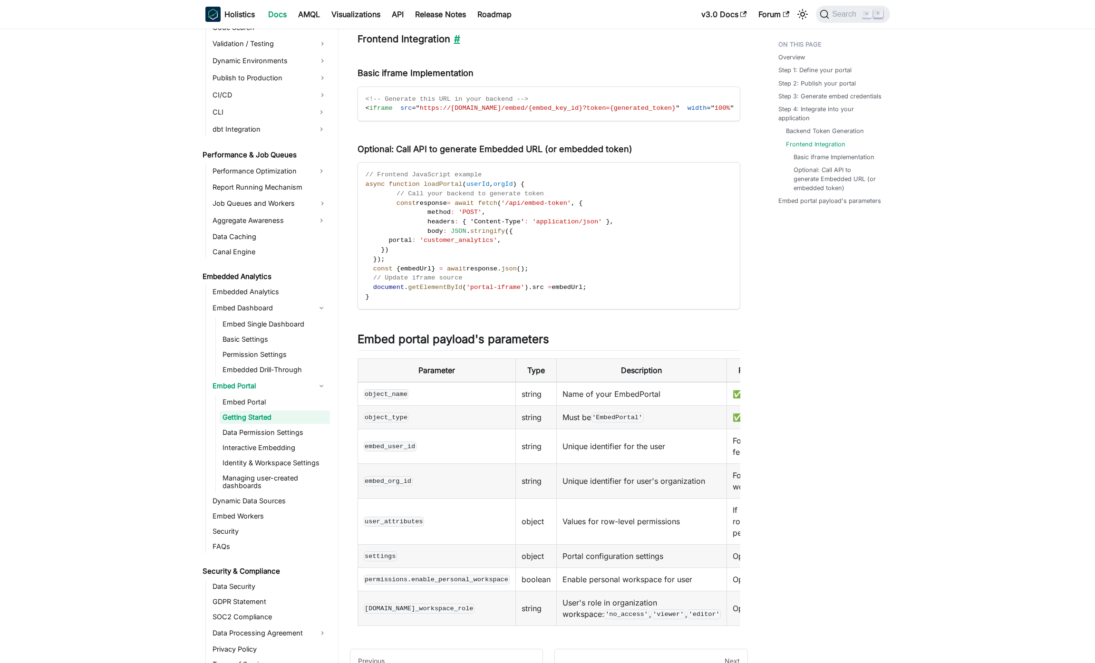
click at [452, 37] on link "​" at bounding box center [455, 38] width 10 height 11
click at [456, 42] on link "​" at bounding box center [455, 38] width 10 height 11
